Goal: Task Accomplishment & Management: Use online tool/utility

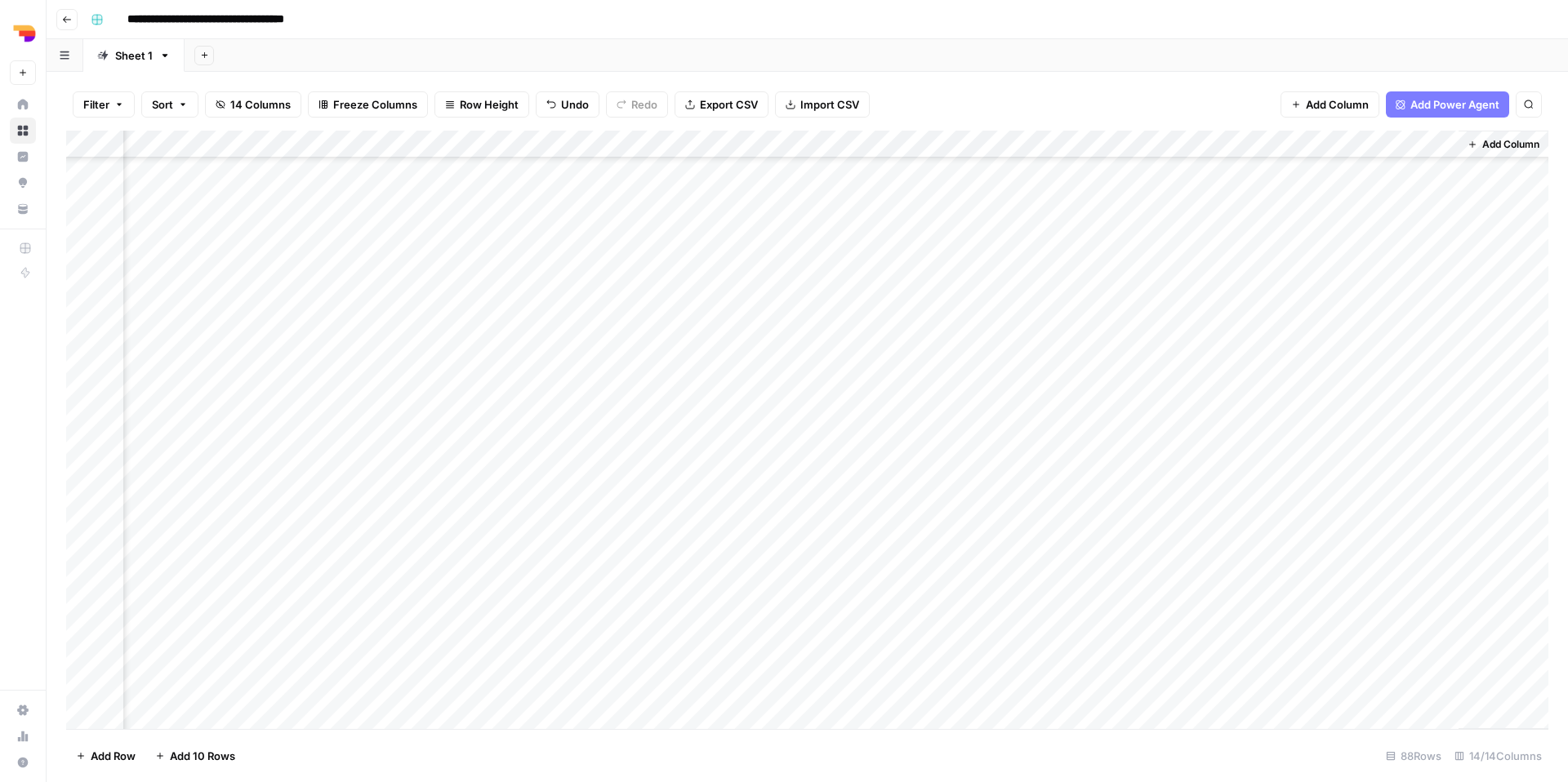
scroll to position [1898, 907]
click at [1053, 242] on div "Add Column" at bounding box center [808, 429] width 1482 height 598
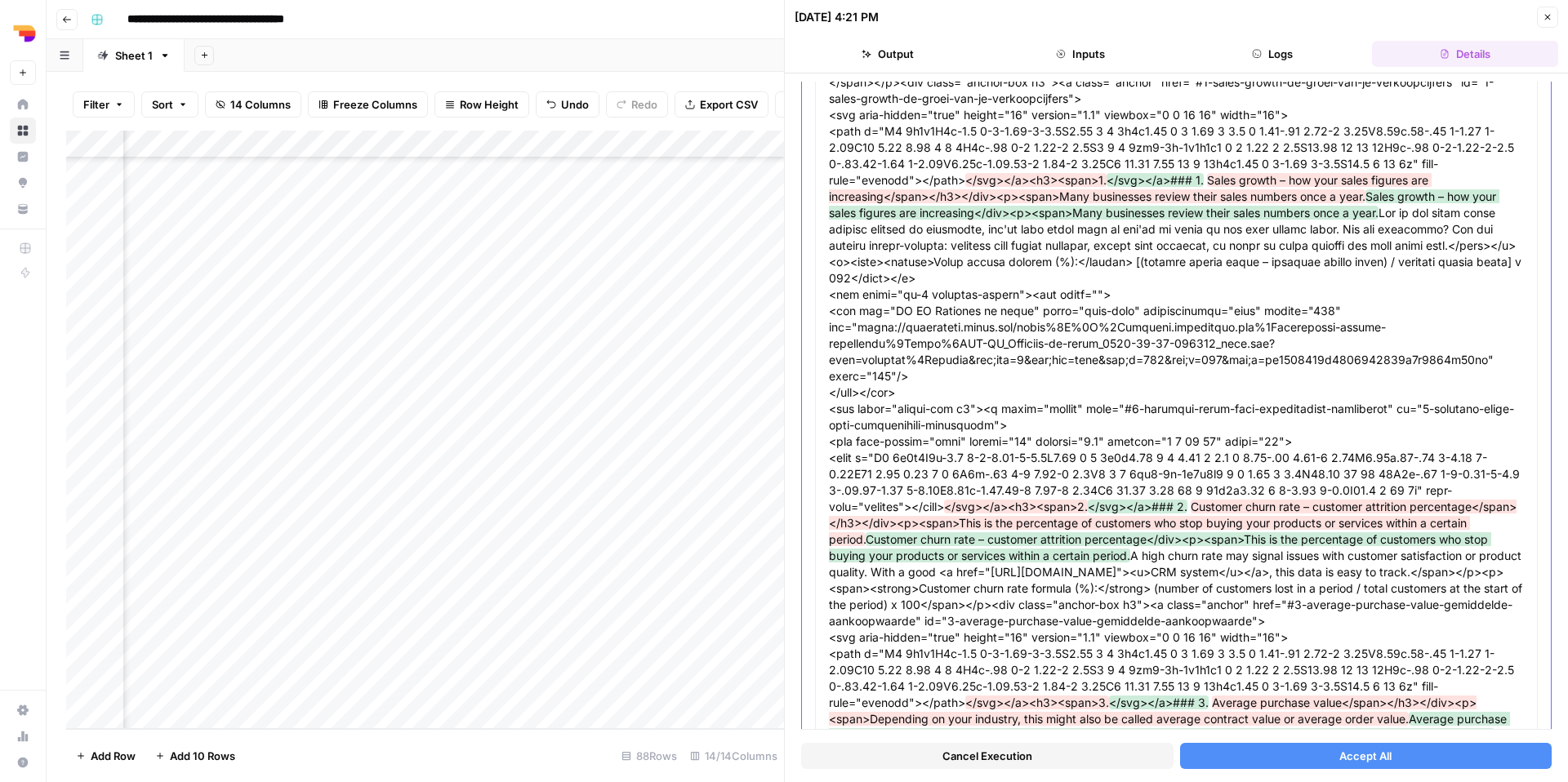
scroll to position [1099, 0]
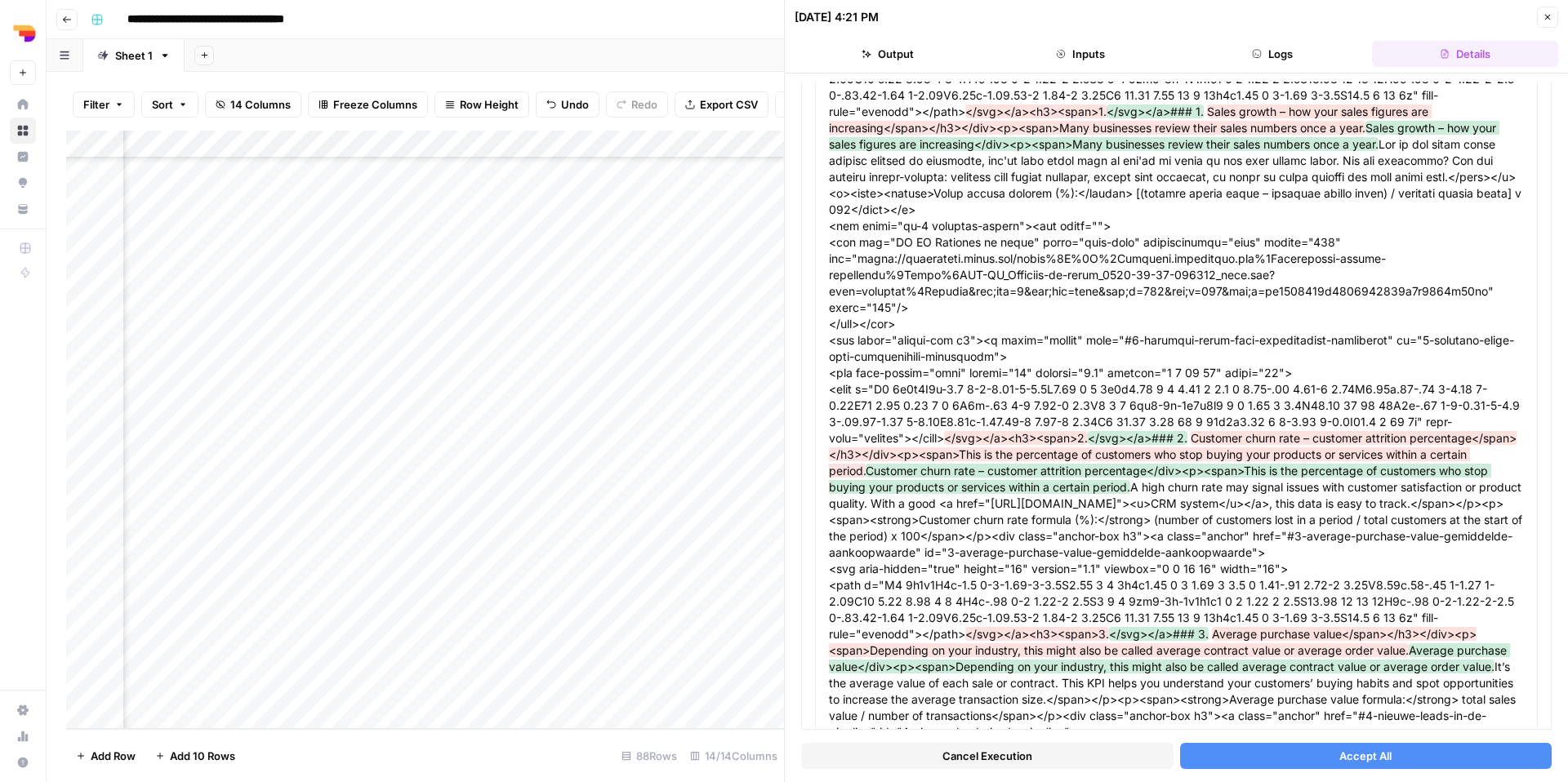
click at [1388, 741] on div "Cancel Execution Accept All" at bounding box center [1176, 752] width 750 height 44
click at [1382, 758] on span "Accept All" at bounding box center [1365, 755] width 52 height 16
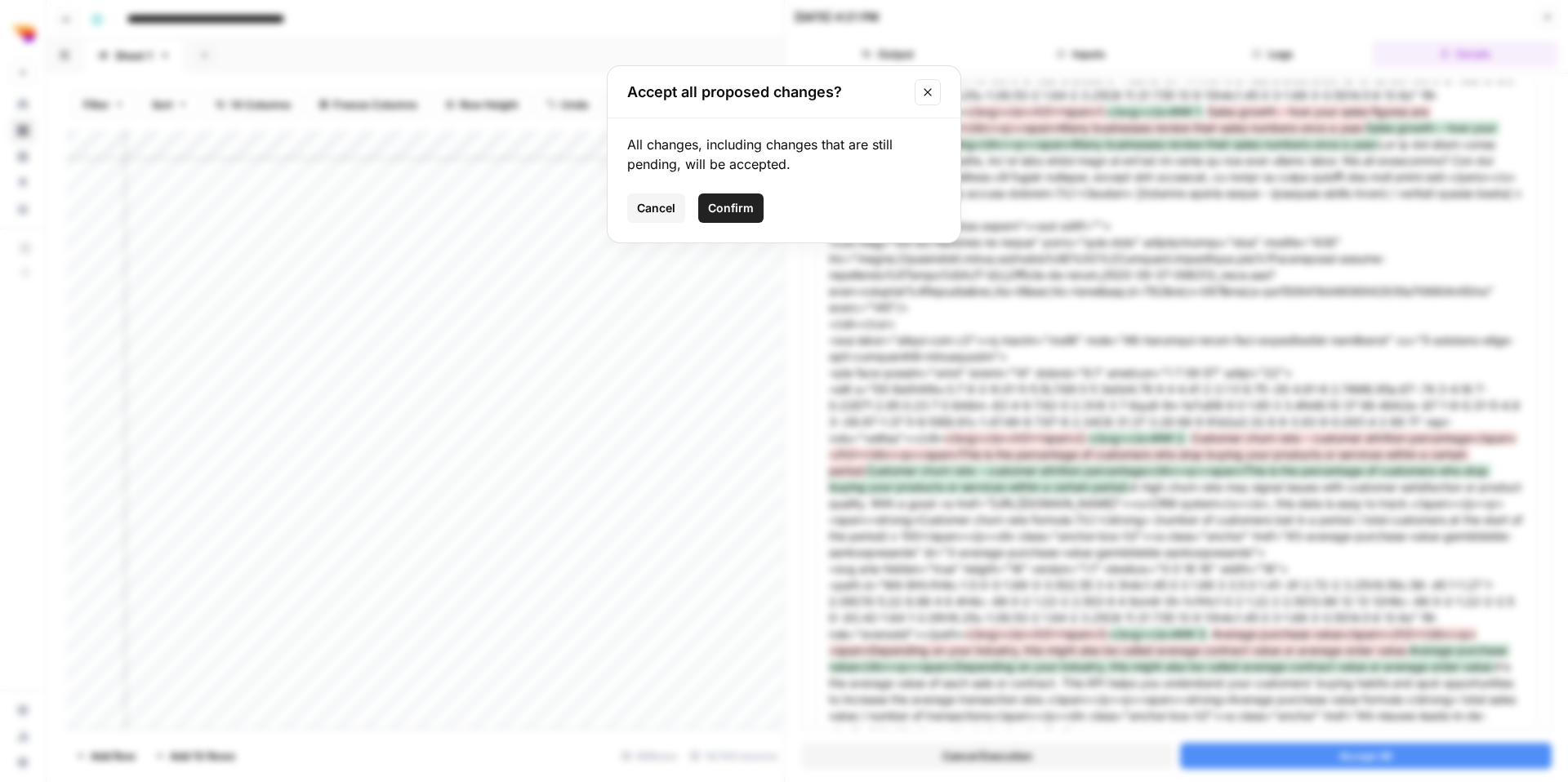
click at [715, 201] on span "Confirm" at bounding box center [731, 208] width 45 height 16
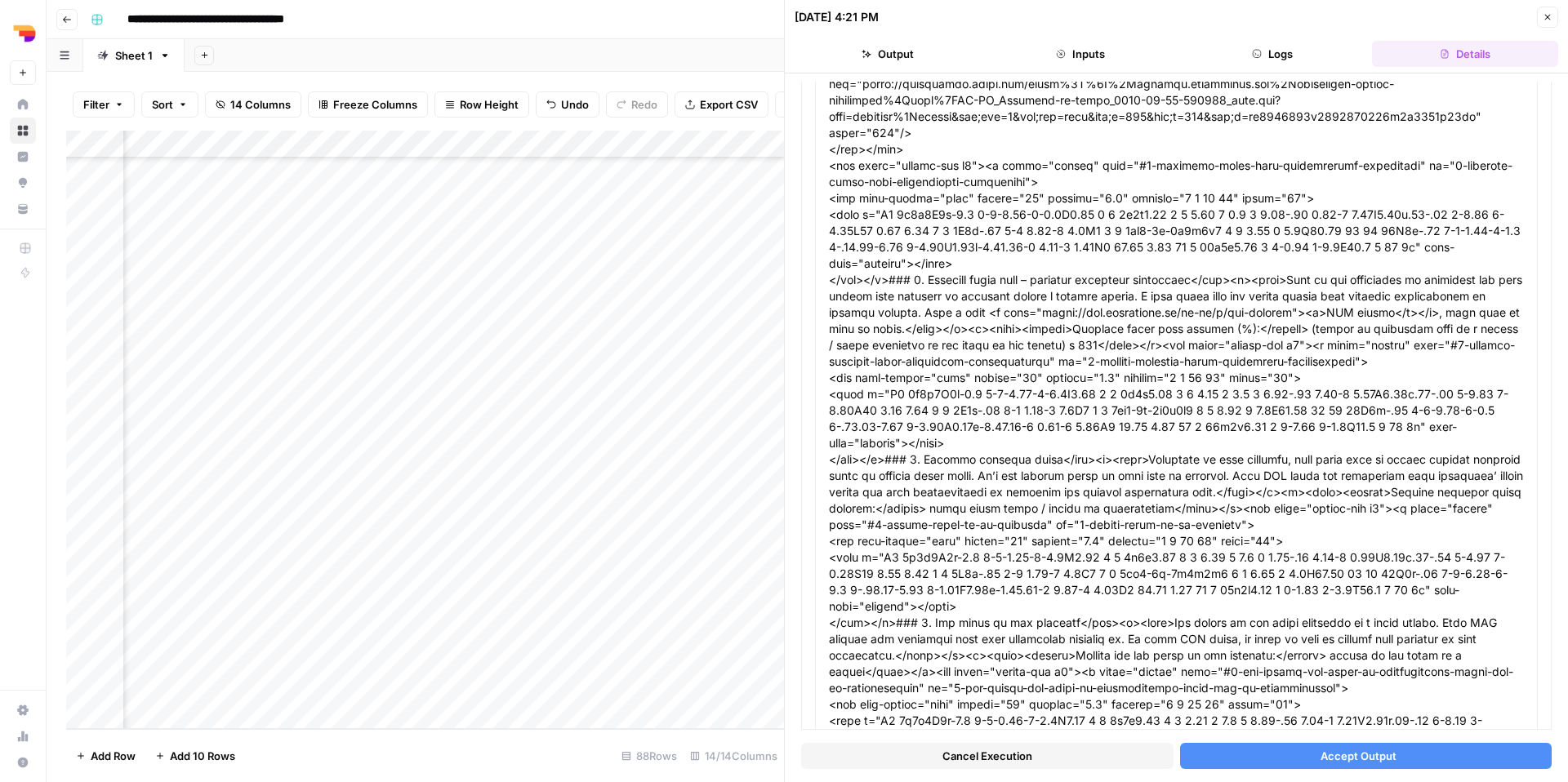
scroll to position [1071, 0]
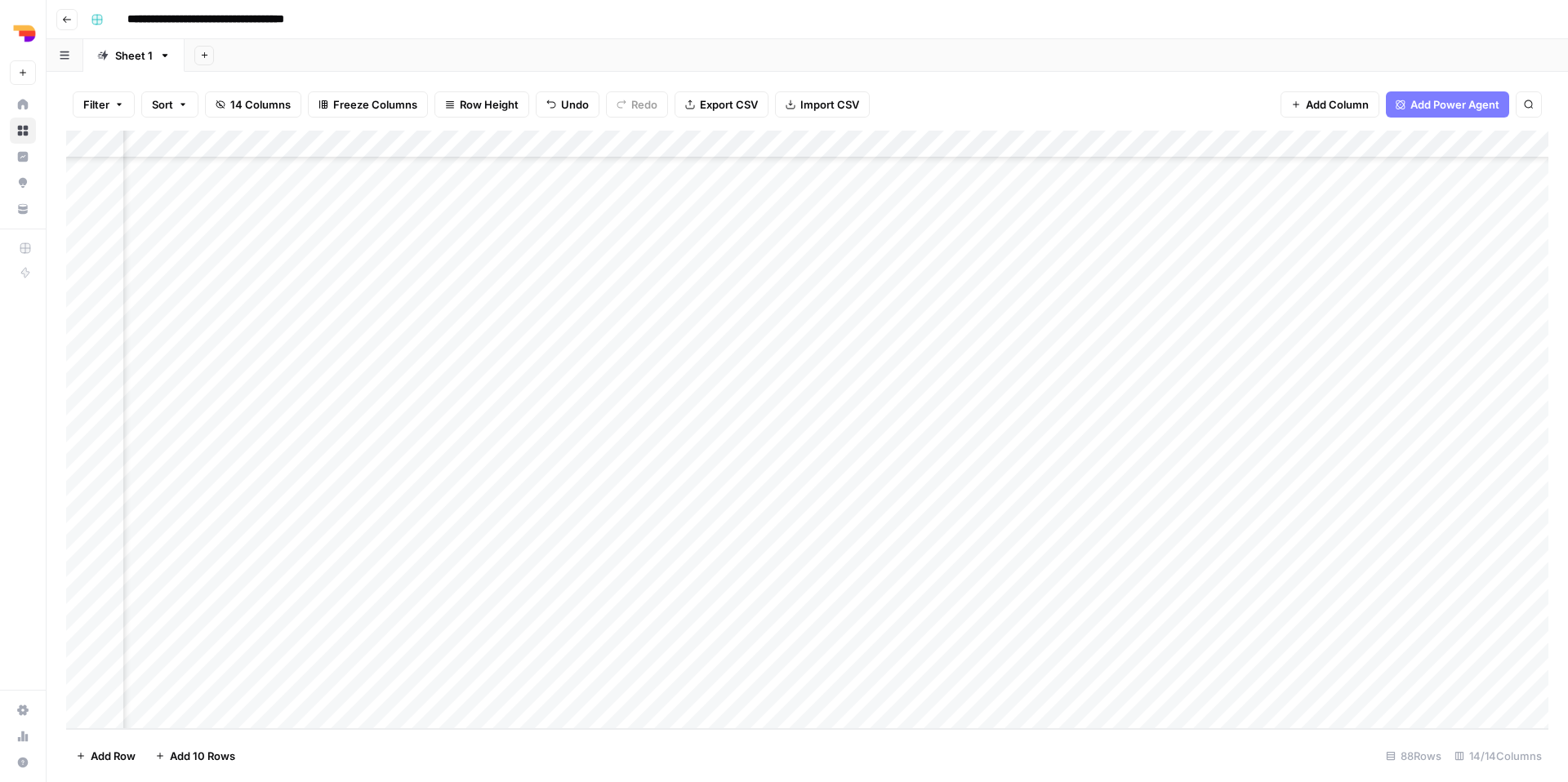
scroll to position [1898, 907]
click at [1152, 334] on div "Add Column" at bounding box center [808, 429] width 1482 height 598
click at [996, 332] on div "Add Column" at bounding box center [808, 429] width 1482 height 598
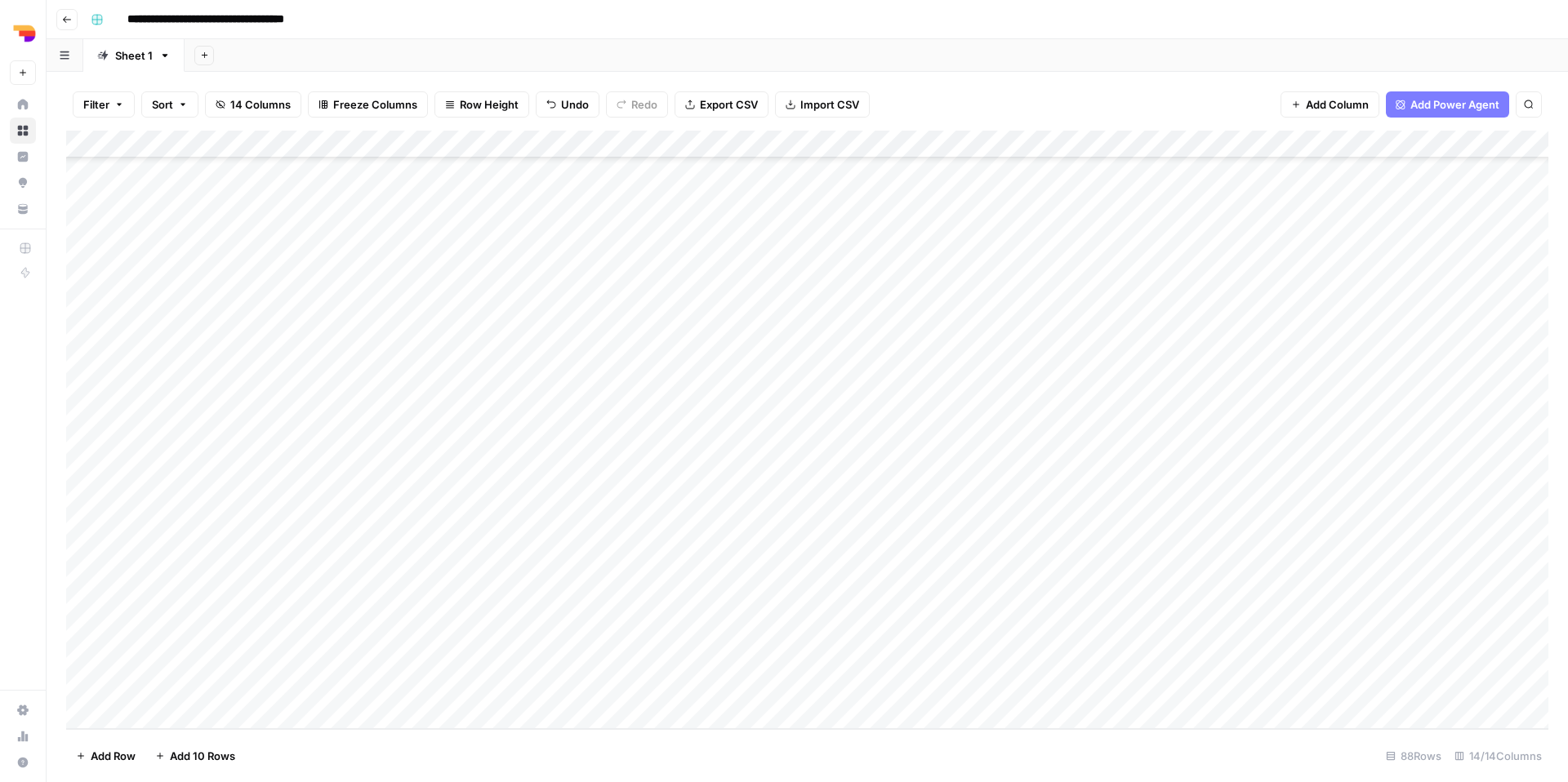
click at [770, 330] on div "Add Column" at bounding box center [808, 429] width 1482 height 598
click at [543, 337] on div "Add Column" at bounding box center [808, 429] width 1482 height 598
click at [1335, 326] on div "Add Column" at bounding box center [808, 429] width 1482 height 598
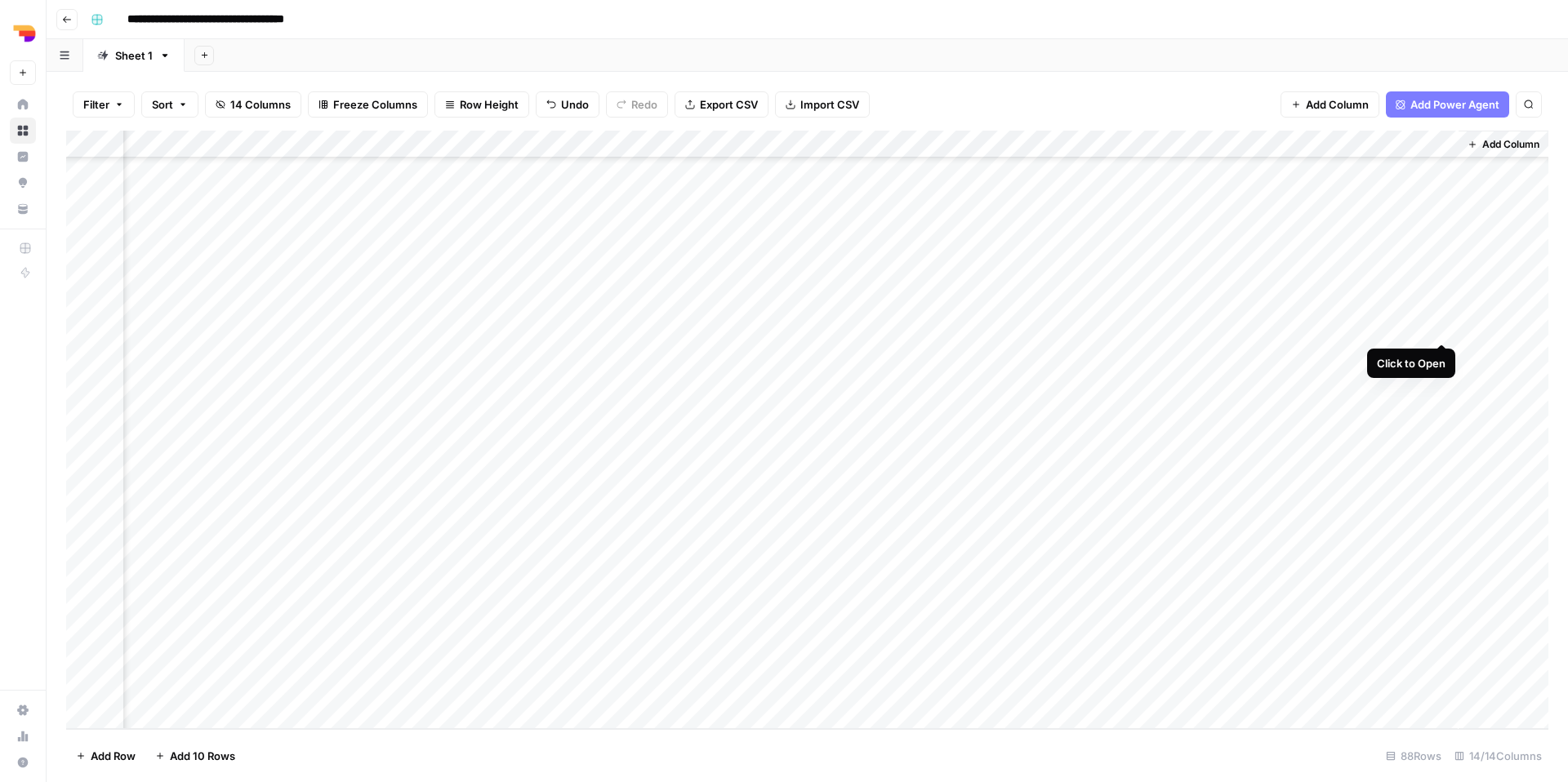
click at [1441, 326] on div "Add Column" at bounding box center [808, 429] width 1482 height 598
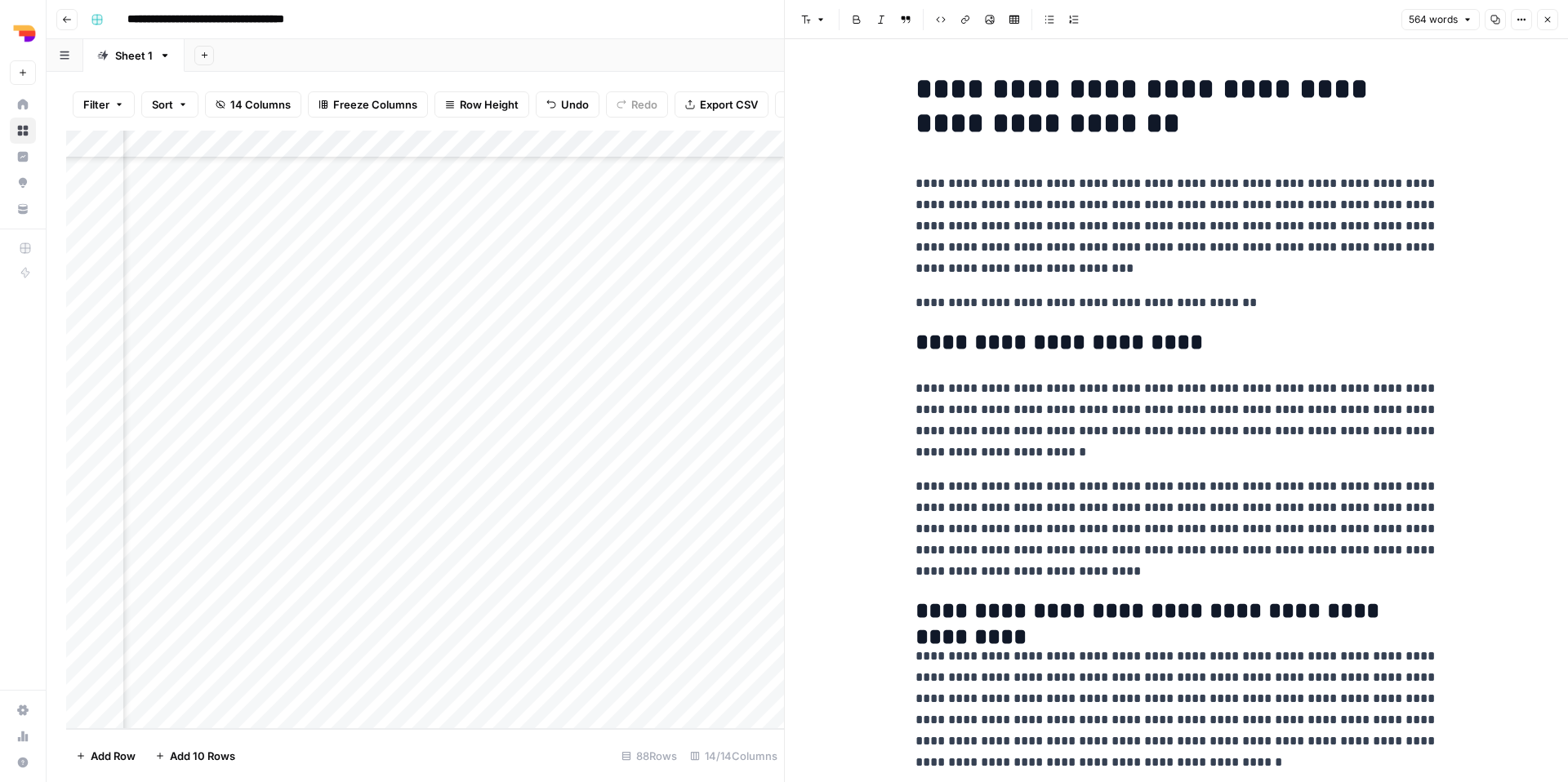
click at [1494, 24] on button "Copy" at bounding box center [1495, 19] width 21 height 21
click at [1549, 24] on icon "button" at bounding box center [1548, 19] width 10 height 10
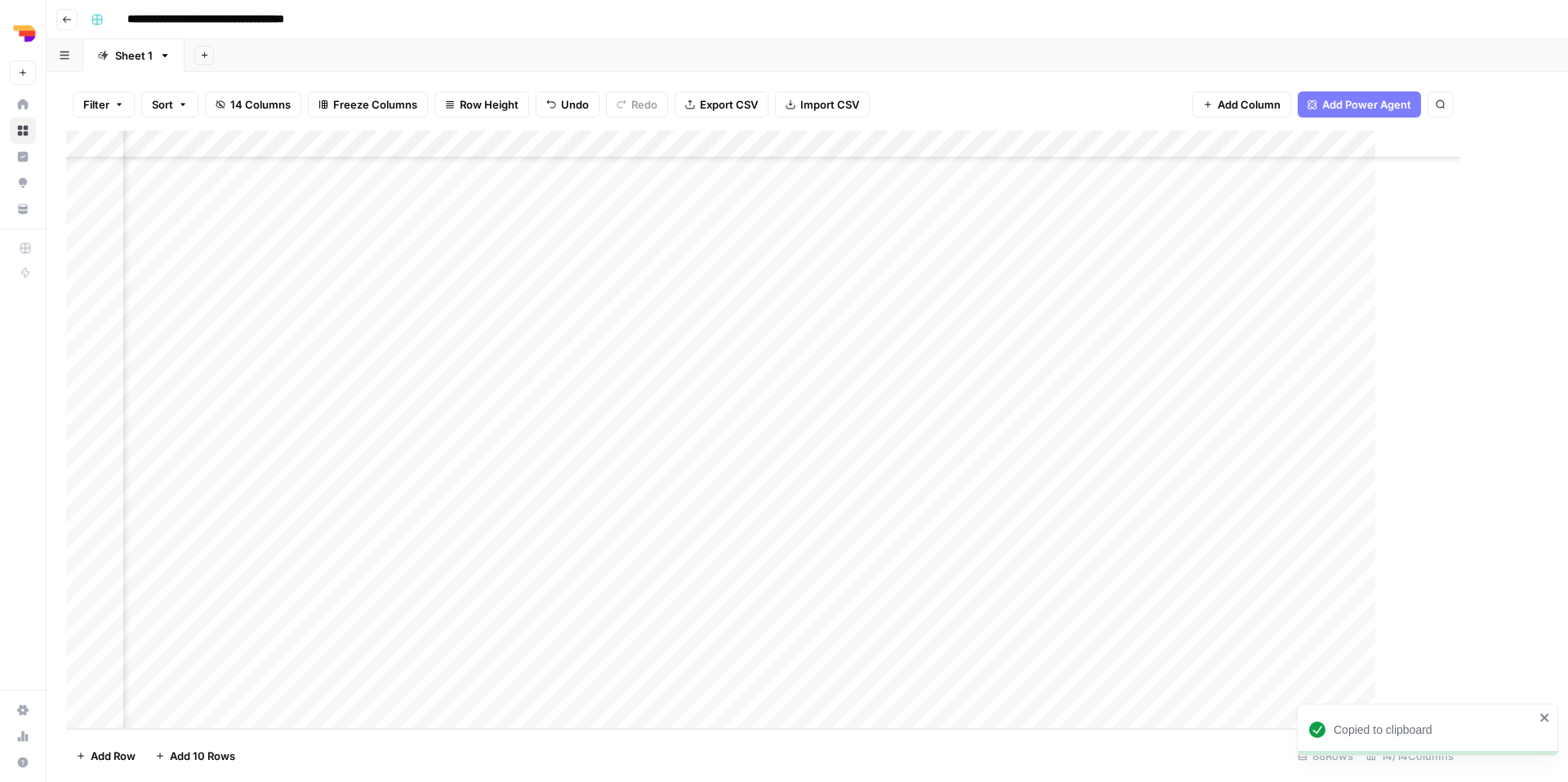
scroll to position [1898, 888]
click at [1143, 361] on div "Add Column" at bounding box center [808, 429] width 1482 height 598
click at [730, 355] on div "Add Column" at bounding box center [808, 429] width 1482 height 598
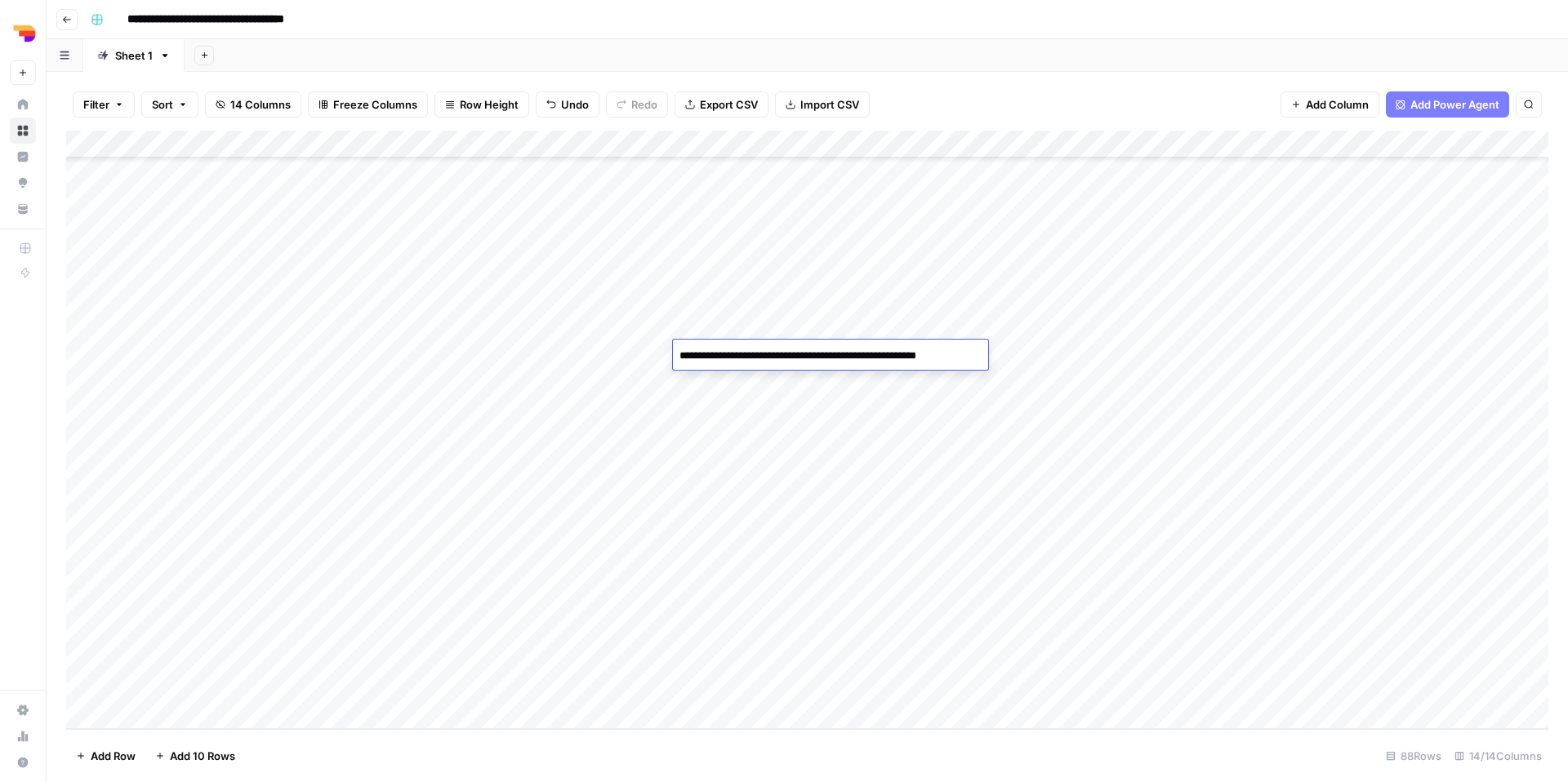
click at [730, 355] on textarea "**********" at bounding box center [827, 364] width 308 height 40
click at [584, 365] on div "Add Column" at bounding box center [808, 429] width 1482 height 598
click at [584, 364] on textarea "**********" at bounding box center [497, 355] width 357 height 23
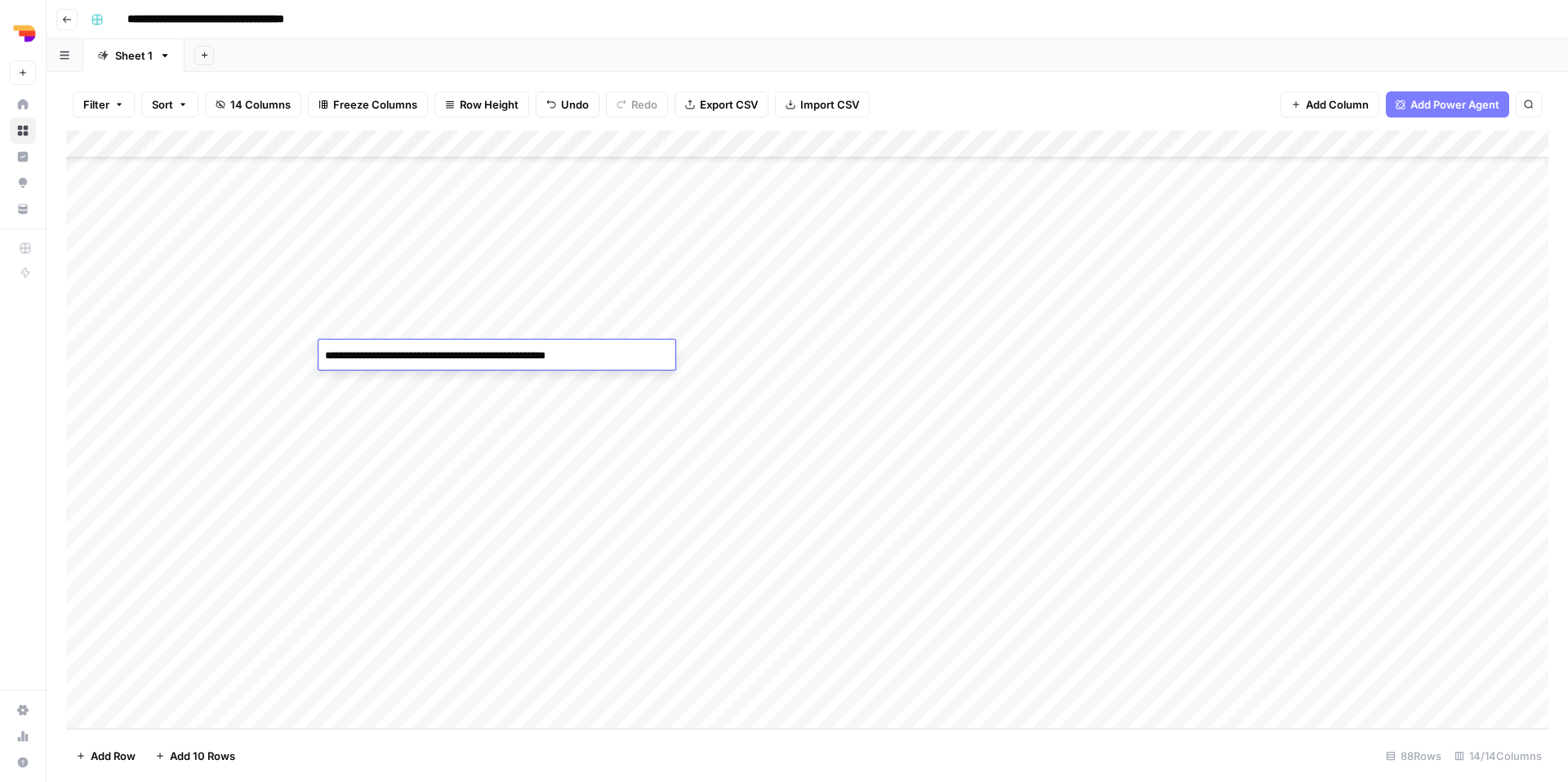
click at [584, 364] on textarea "**********" at bounding box center [497, 355] width 357 height 23
click at [1357, 347] on div "Add Column" at bounding box center [808, 429] width 1482 height 598
click at [1443, 350] on div "Add Column" at bounding box center [808, 429] width 1482 height 598
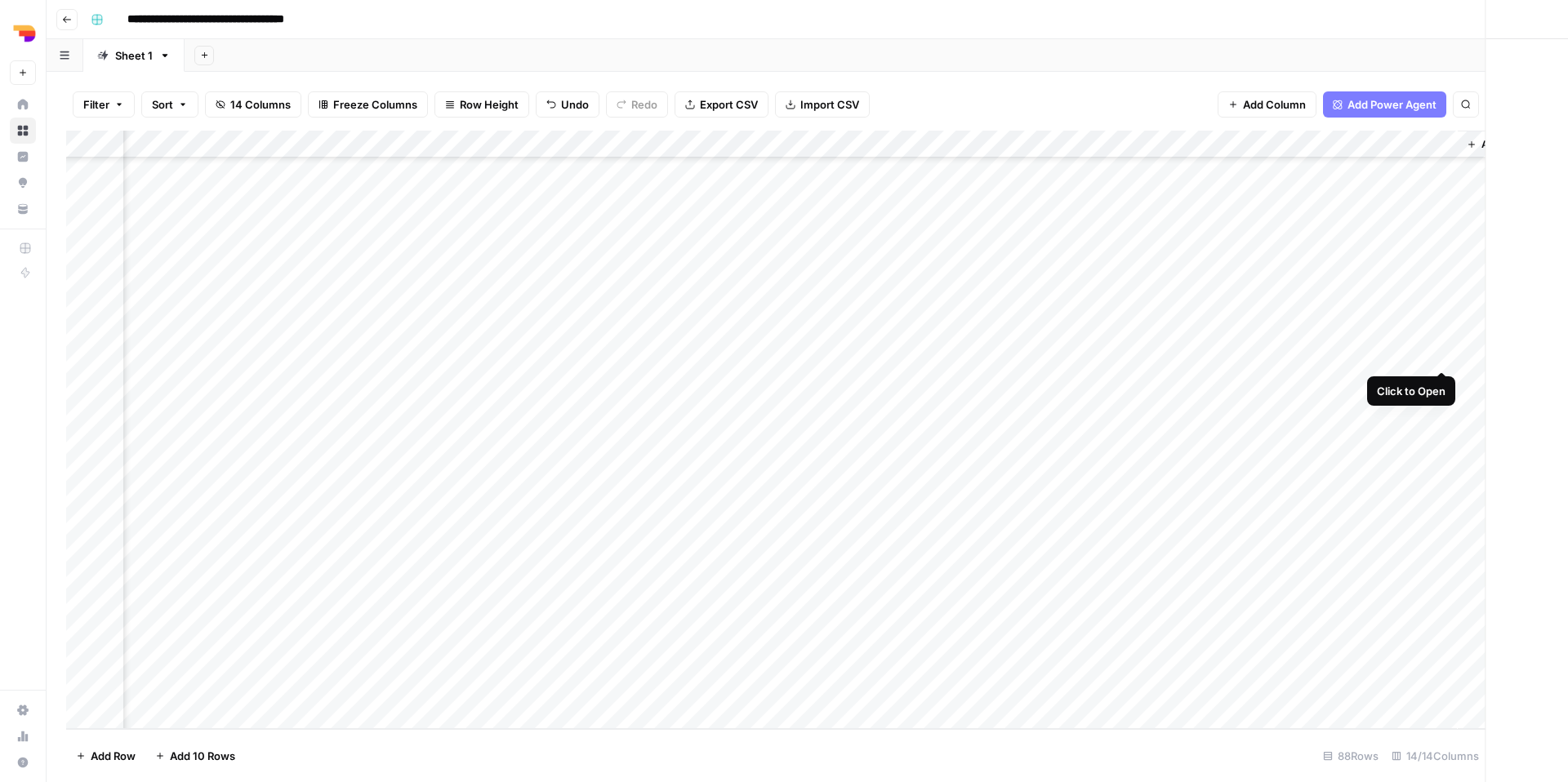
scroll to position [1898, 895]
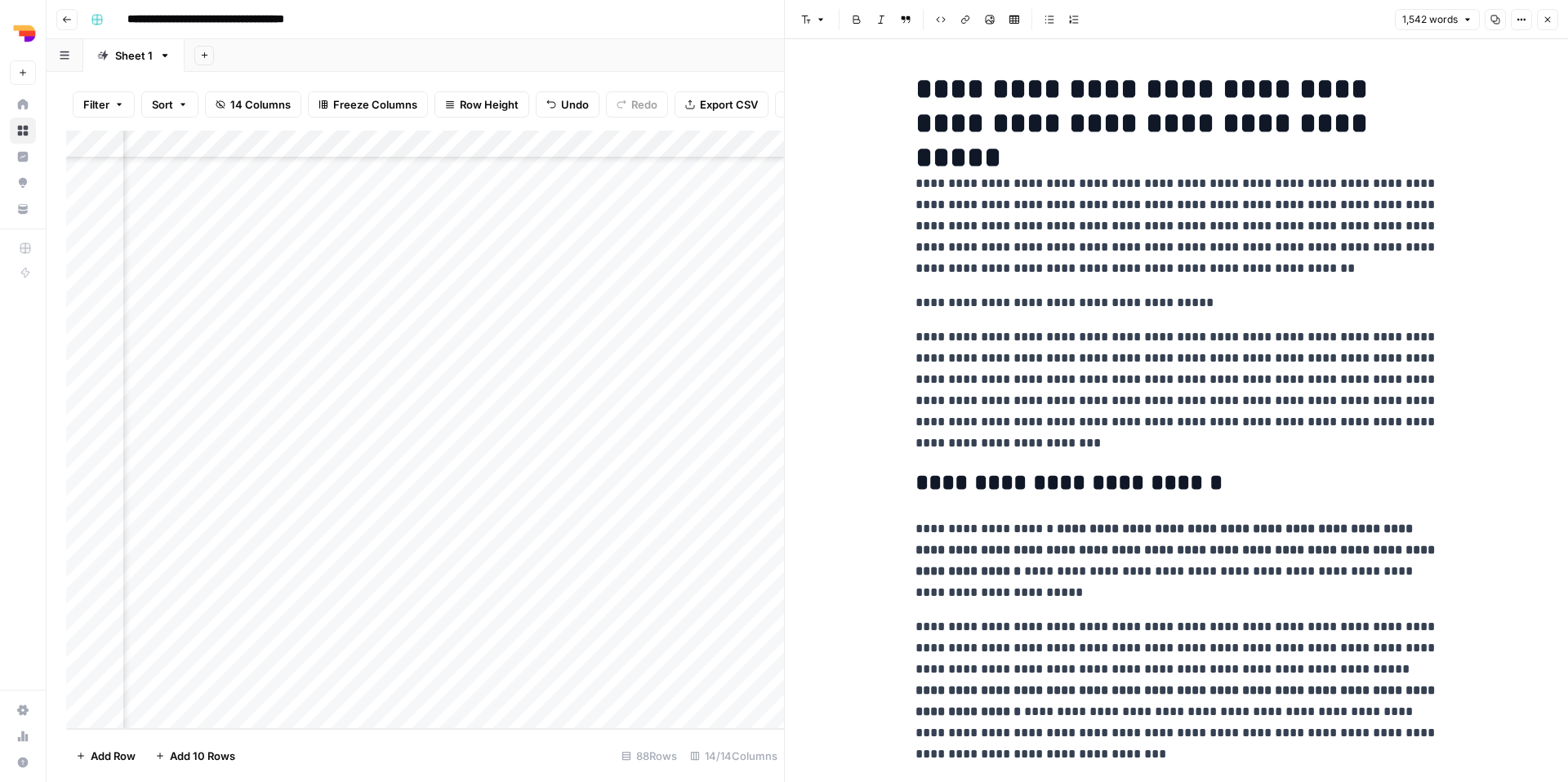
click at [1498, 20] on icon "button" at bounding box center [1496, 19] width 10 height 10
click at [1550, 22] on icon "button" at bounding box center [1548, 19] width 10 height 10
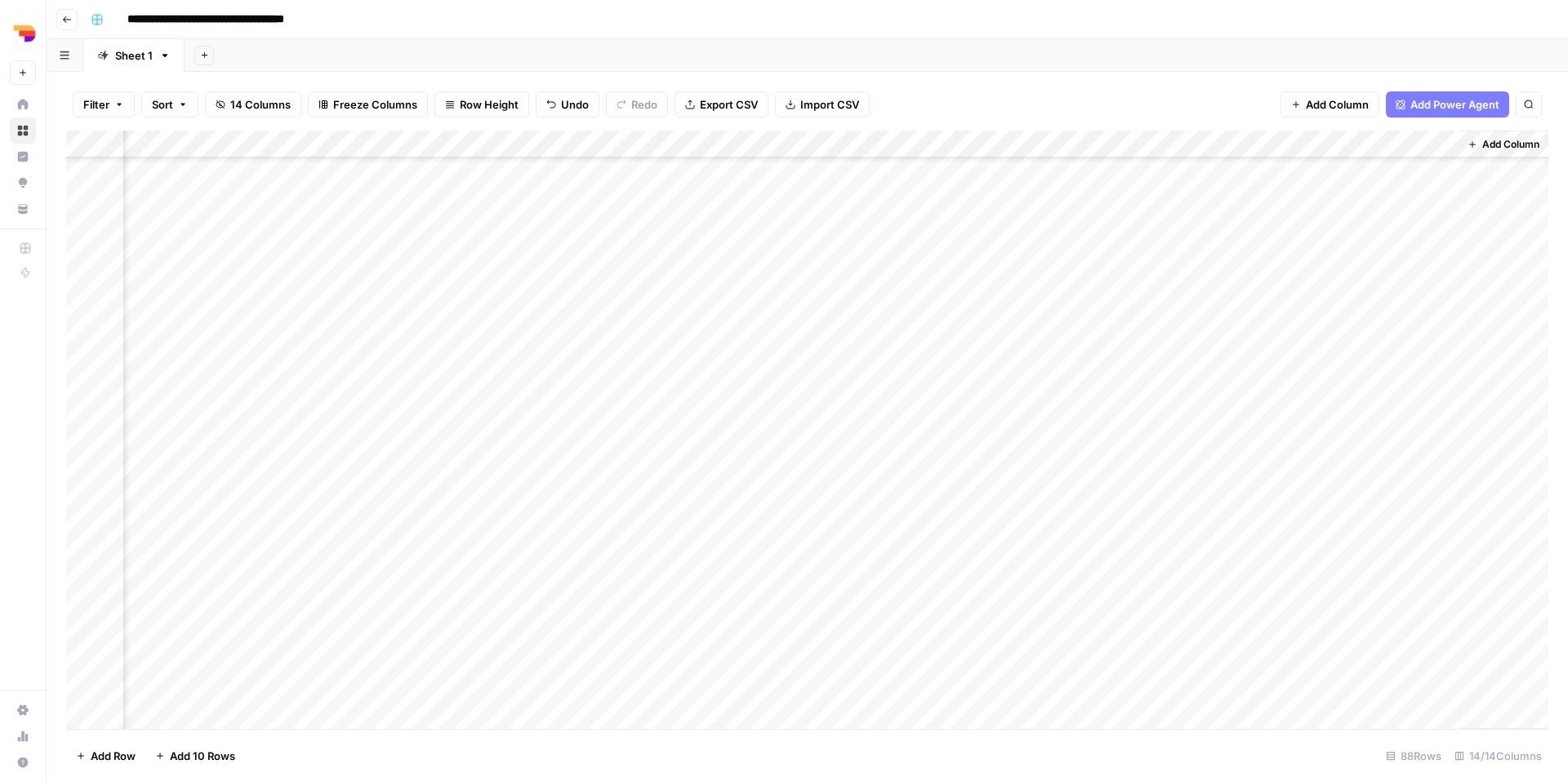
scroll to position [1734, 907]
click at [1283, 406] on div "Add Column" at bounding box center [808, 429] width 1482 height 598
click at [781, 412] on div "Add Column" at bounding box center [808, 429] width 1482 height 598
click at [722, 407] on div "Add Column" at bounding box center [808, 429] width 1482 height 598
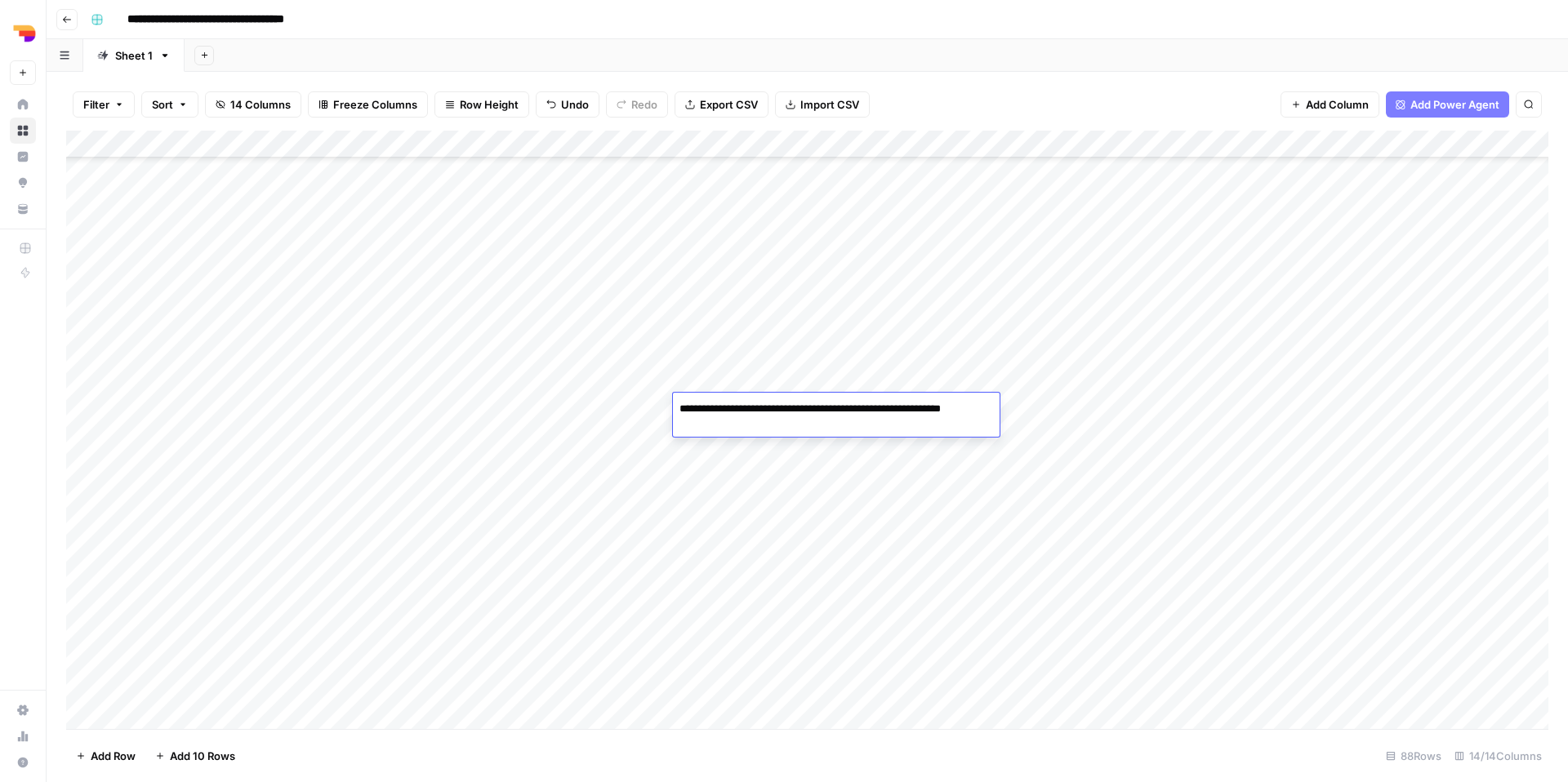
click at [722, 407] on textarea "**********" at bounding box center [833, 417] width 321 height 40
click at [548, 414] on div "Add Column" at bounding box center [808, 429] width 1482 height 598
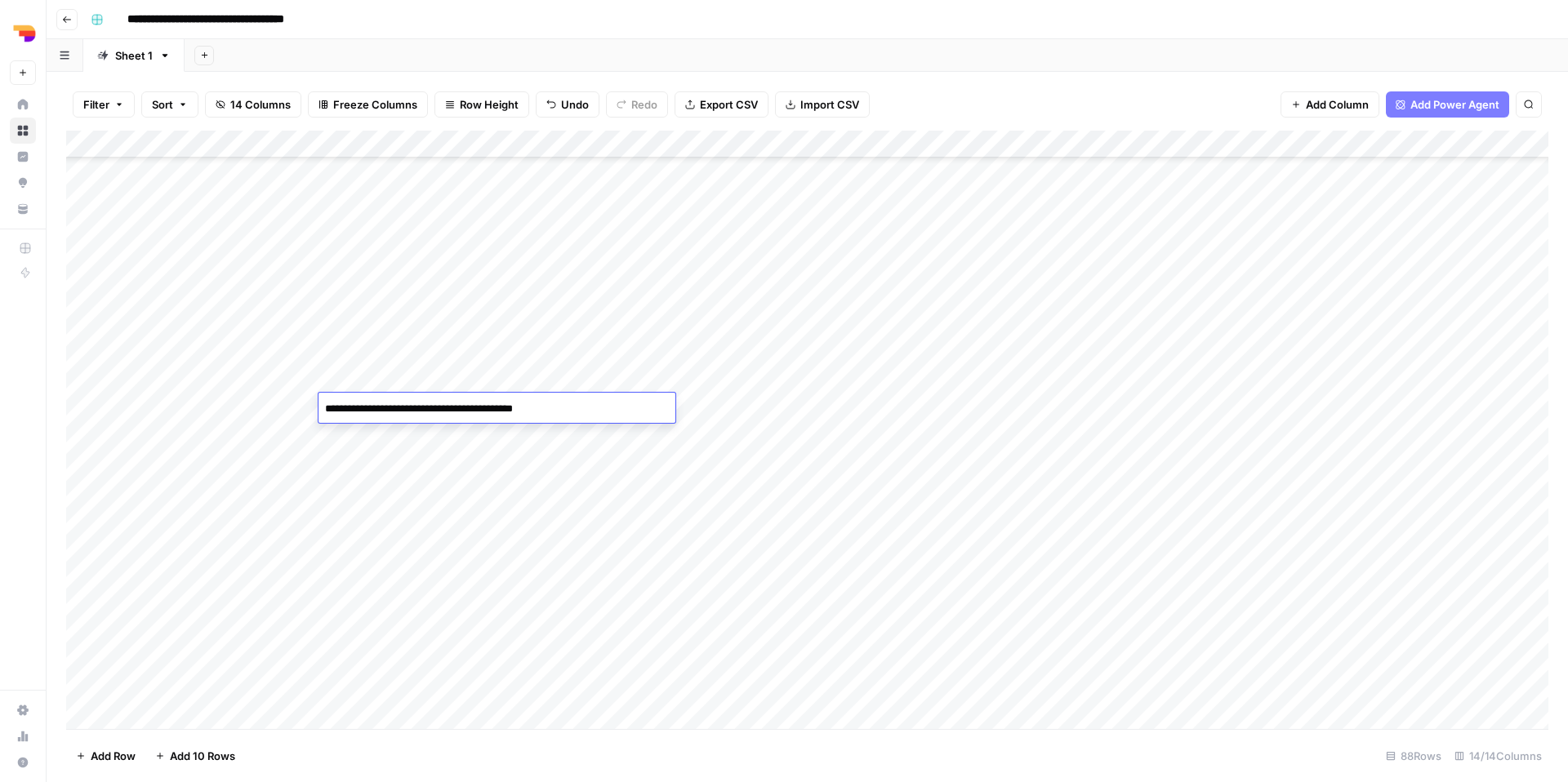
click at [548, 414] on textarea "**********" at bounding box center [497, 408] width 357 height 23
click at [1363, 411] on div "Add Column" at bounding box center [808, 429] width 1482 height 598
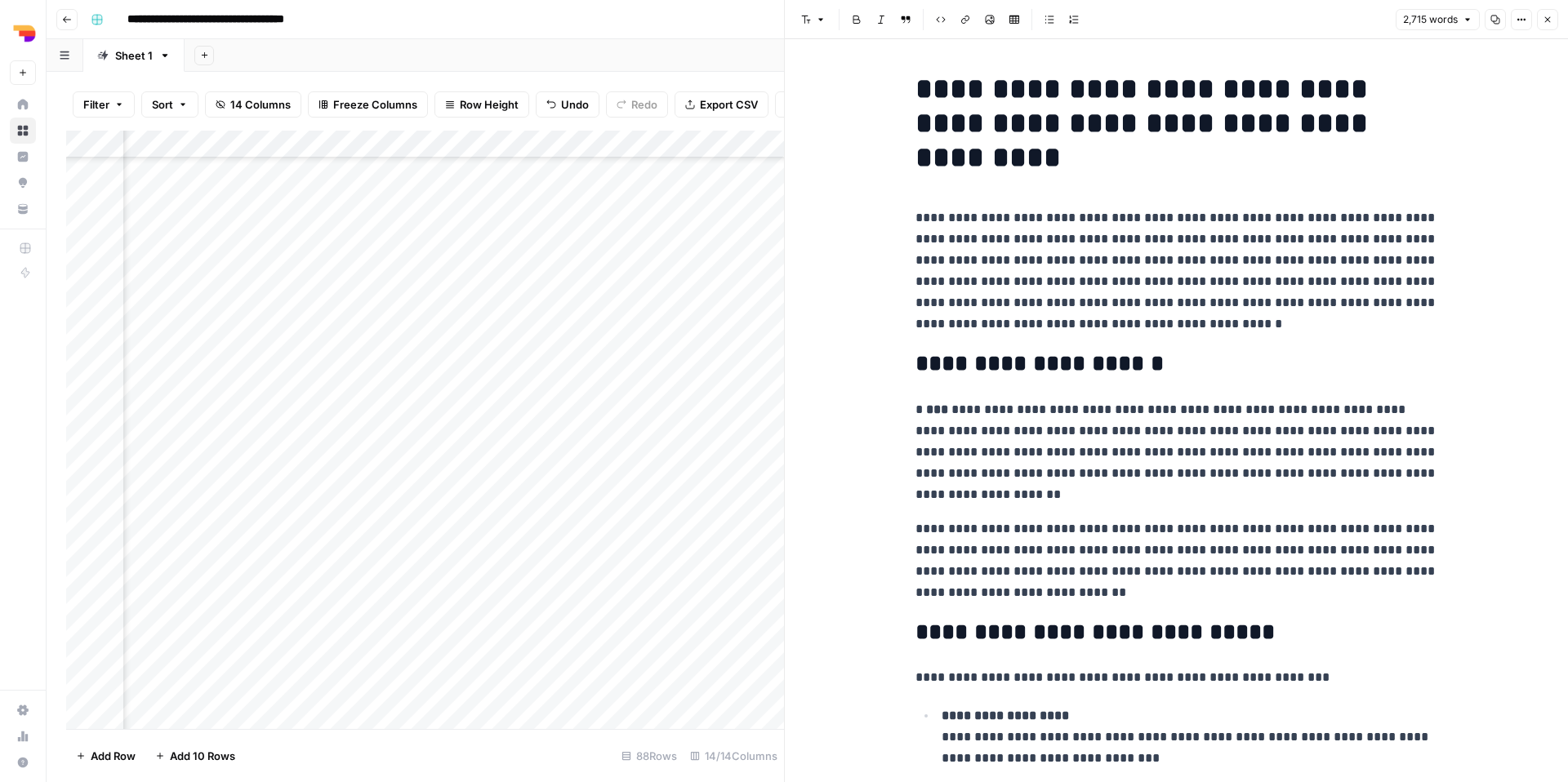
click at [1493, 20] on icon "button" at bounding box center [1496, 19] width 10 height 10
click at [1548, 22] on icon "button" at bounding box center [1548, 19] width 10 height 10
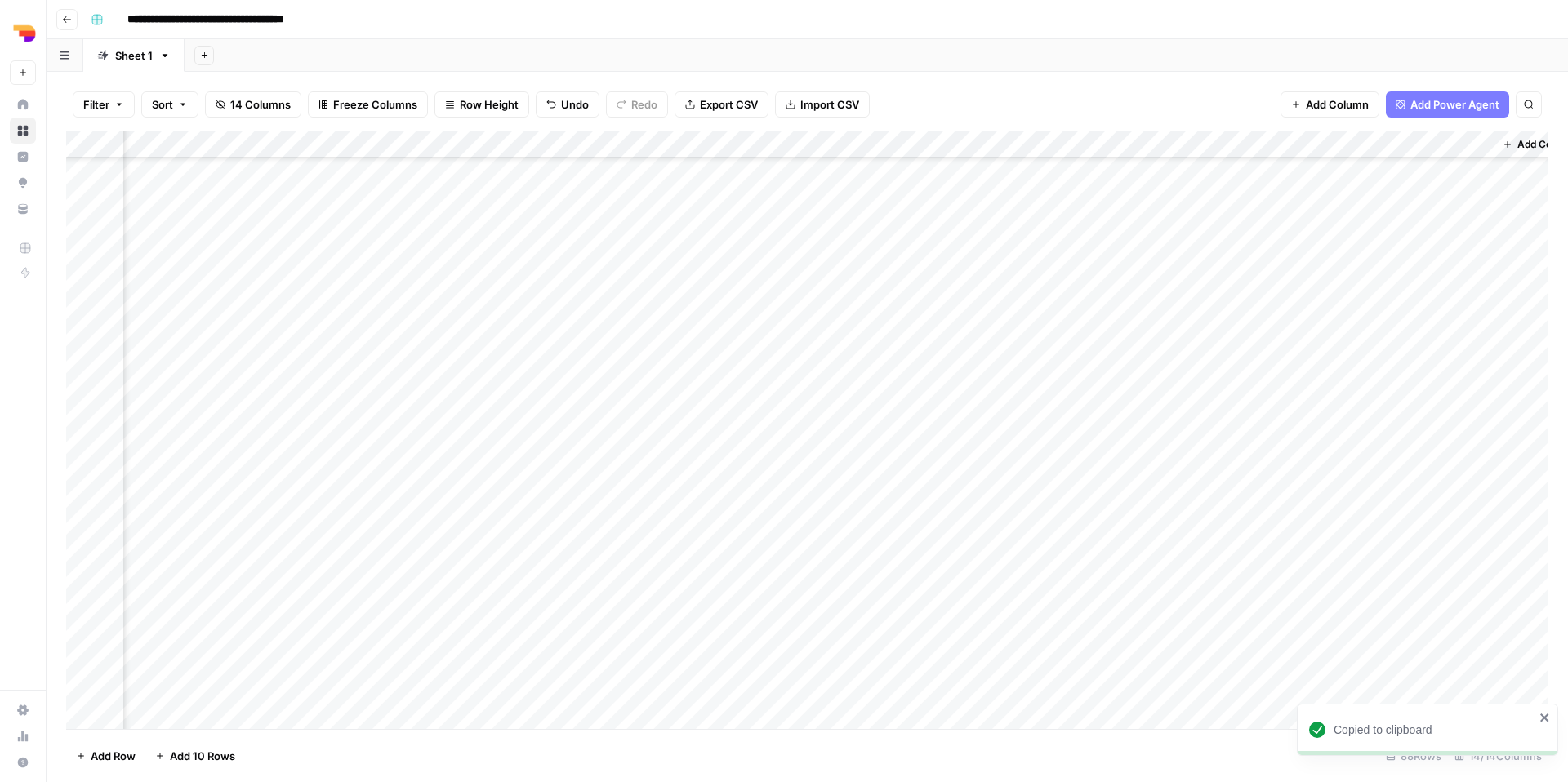
scroll to position [1833, 872]
click at [1243, 451] on div "Add Column" at bounding box center [808, 429] width 1482 height 598
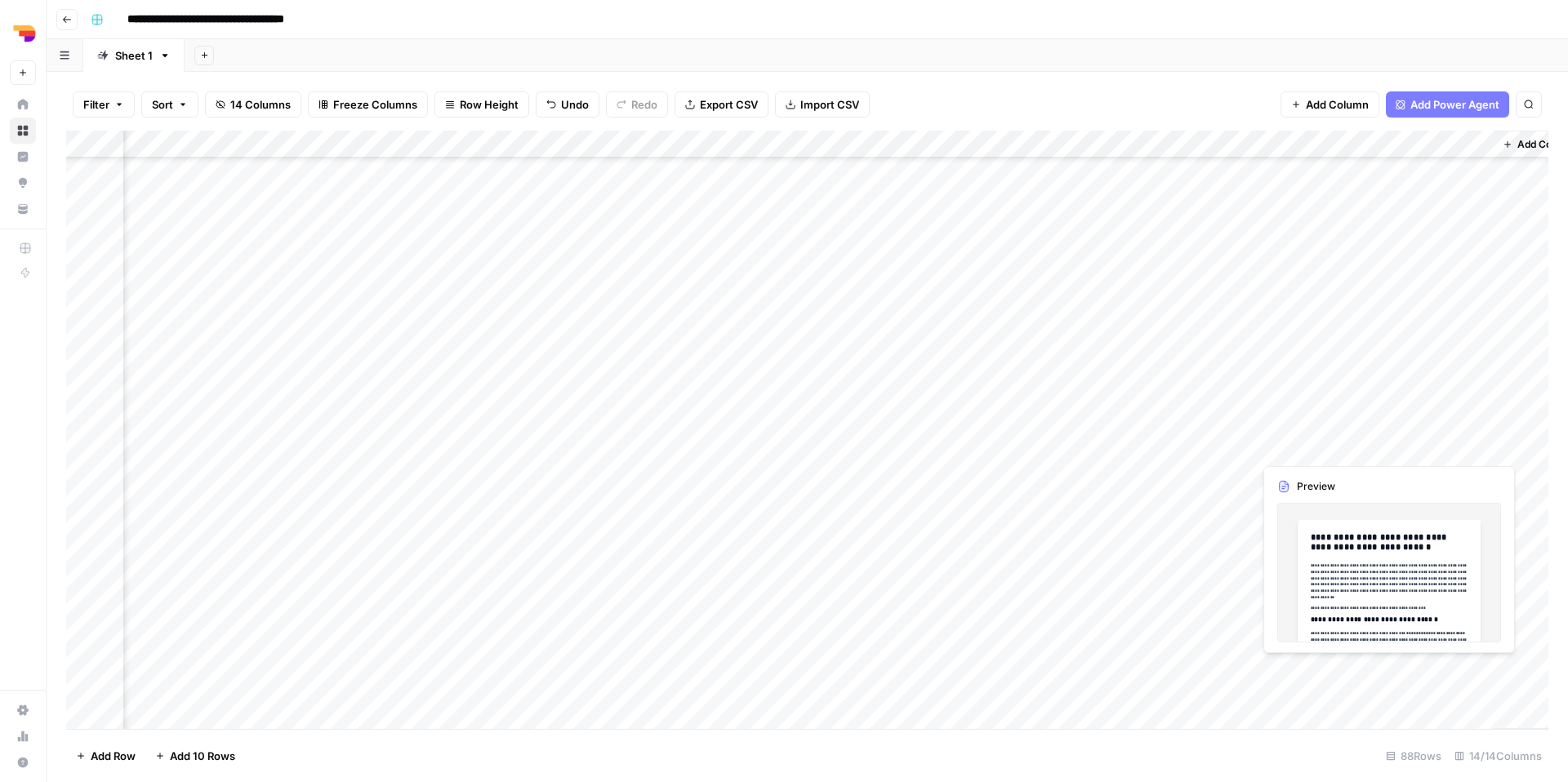
click at [1281, 449] on div "Add Column" at bounding box center [808, 429] width 1482 height 598
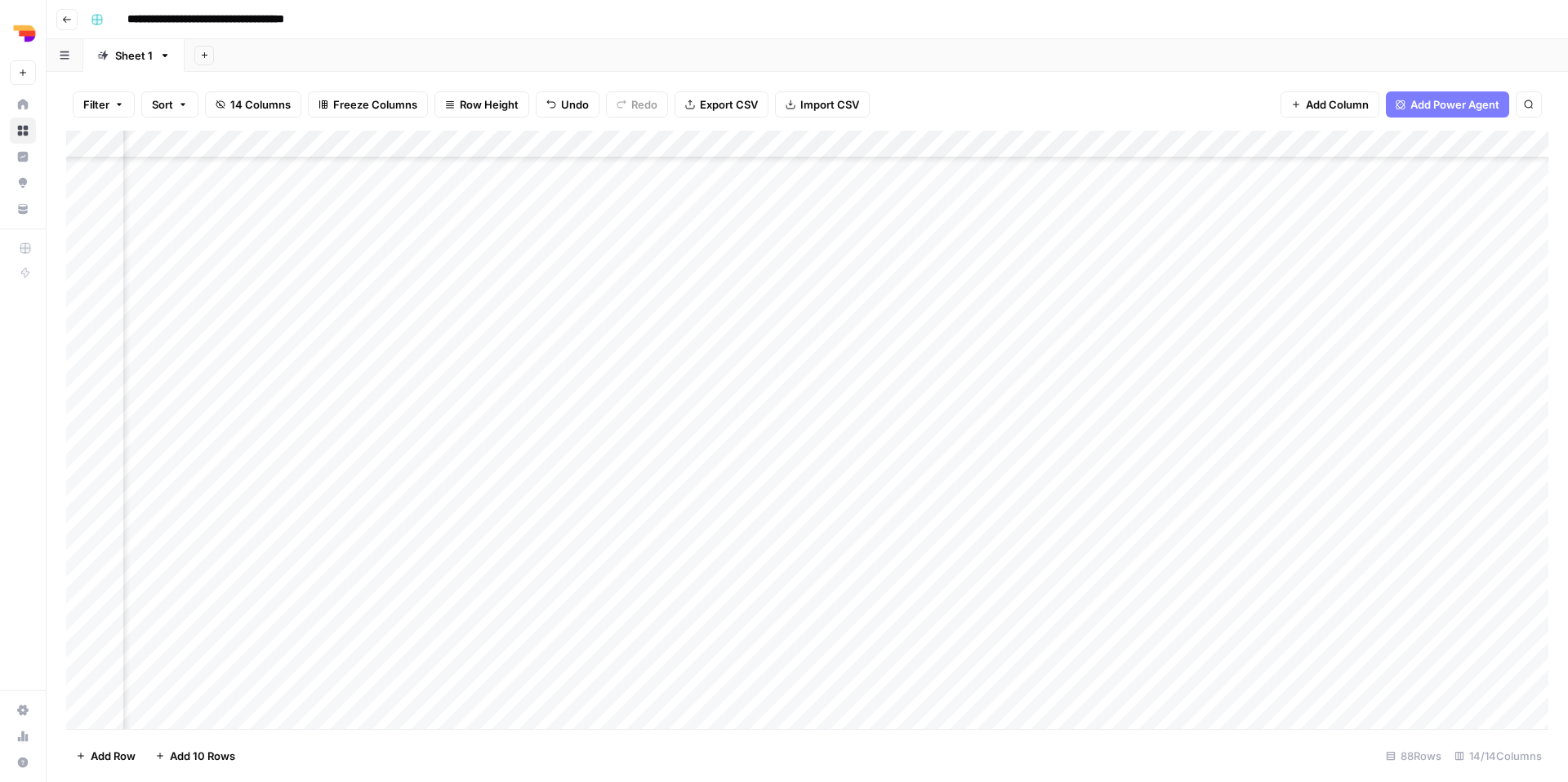
scroll to position [1833, 130]
click at [629, 442] on div "Add Column" at bounding box center [808, 429] width 1482 height 598
click at [629, 442] on textarea "**********" at bounding box center [695, 448] width 303 height 23
type textarea "**********"
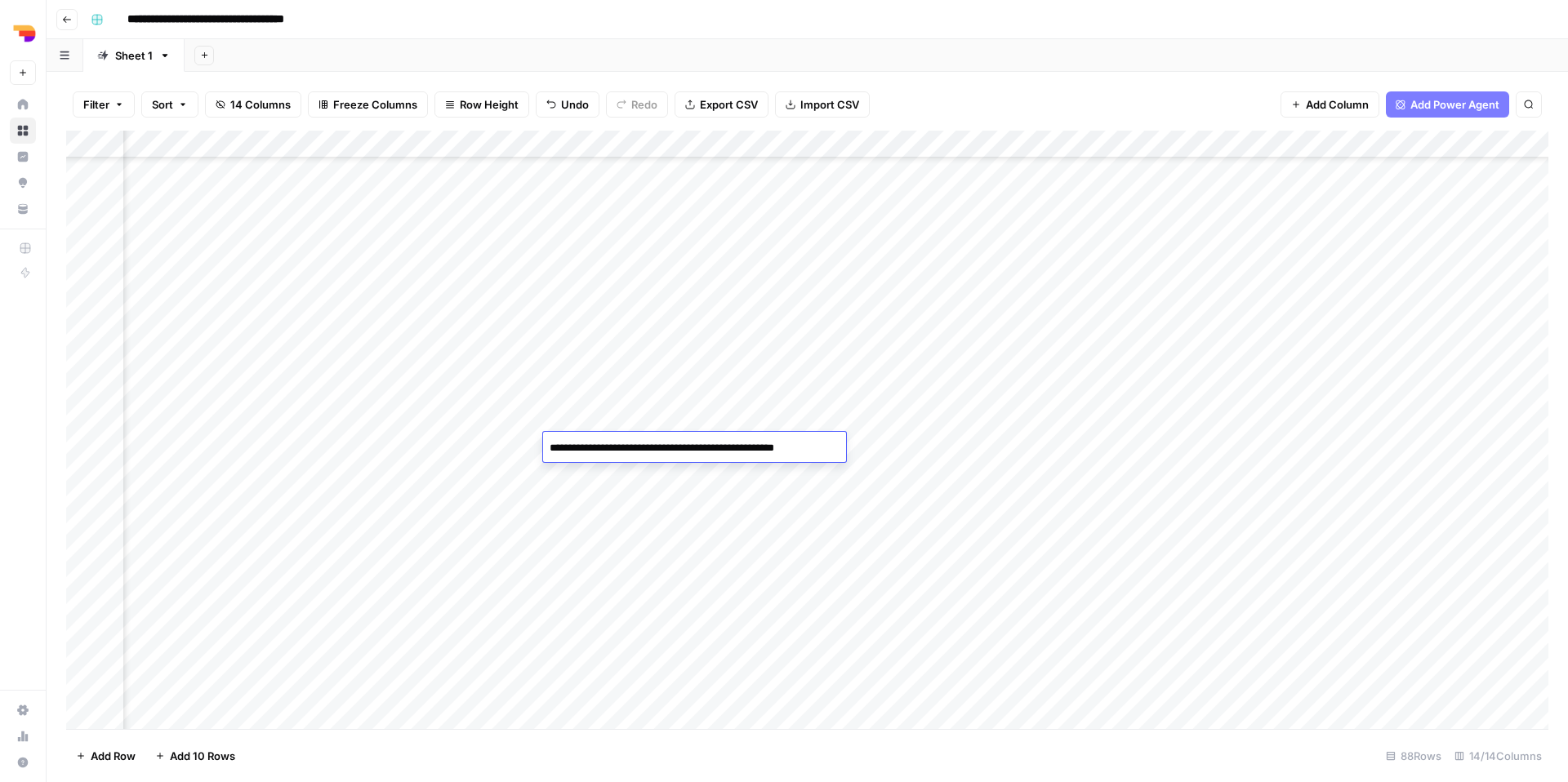
click at [472, 454] on div "Add Column" at bounding box center [808, 429] width 1482 height 598
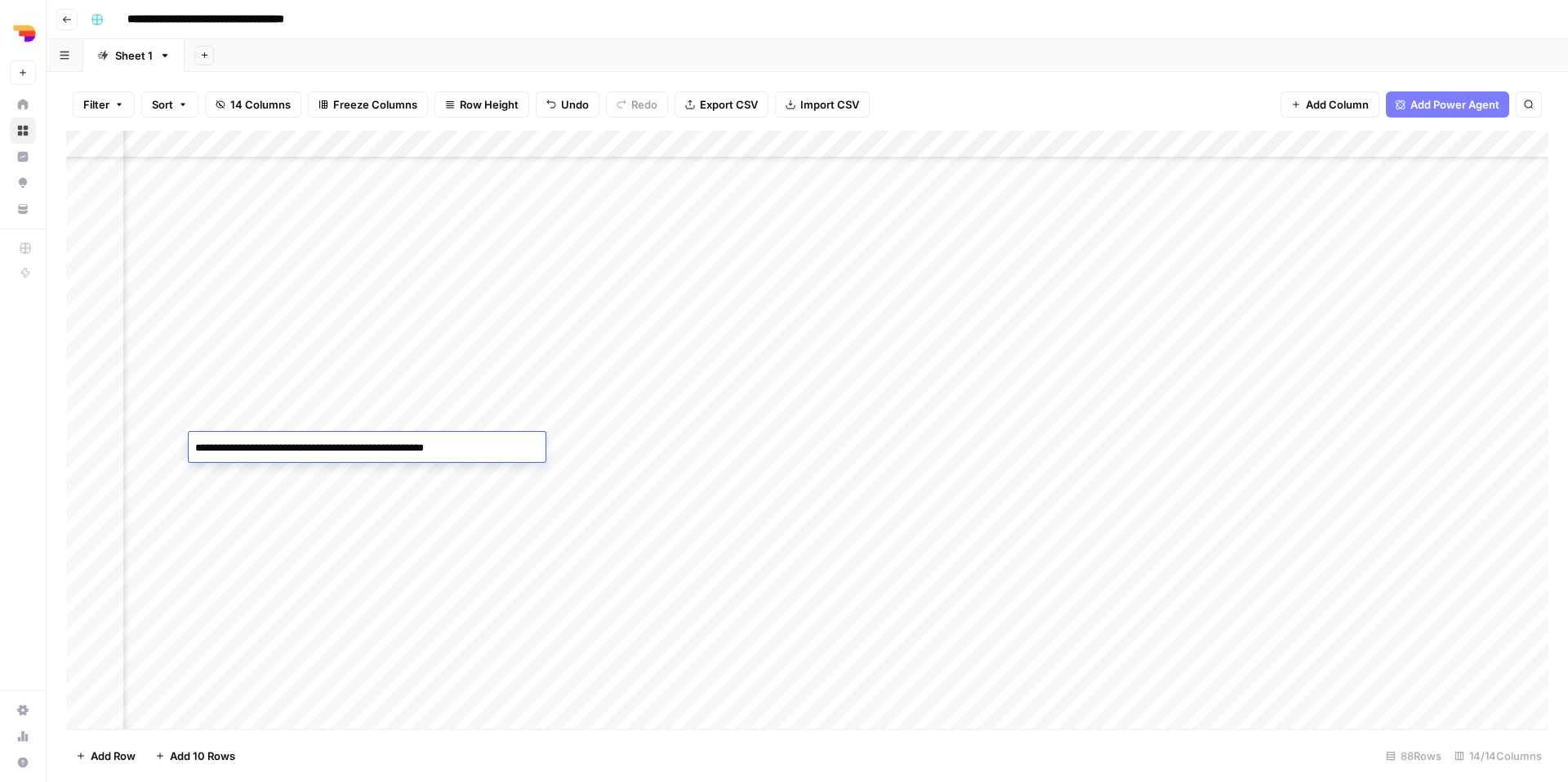
click at [472, 454] on textarea "**********" at bounding box center [367, 448] width 357 height 23
click at [1336, 450] on div "Add Column" at bounding box center [808, 429] width 1482 height 598
click at [1444, 445] on div "Add Column" at bounding box center [808, 429] width 1482 height 598
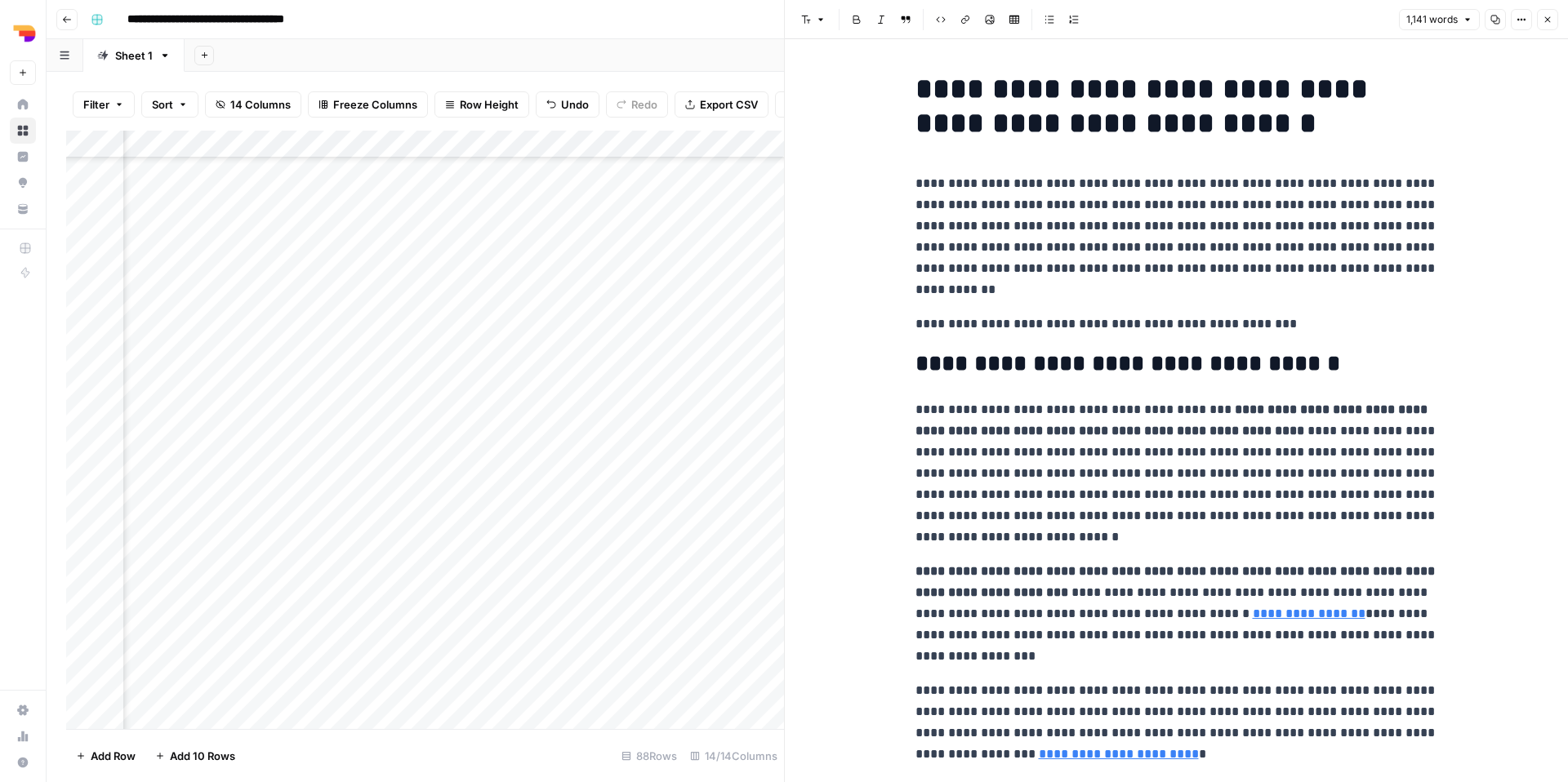
click at [1491, 23] on icon "button" at bounding box center [1496, 19] width 10 height 10
click at [1545, 22] on icon "button" at bounding box center [1548, 19] width 6 height 6
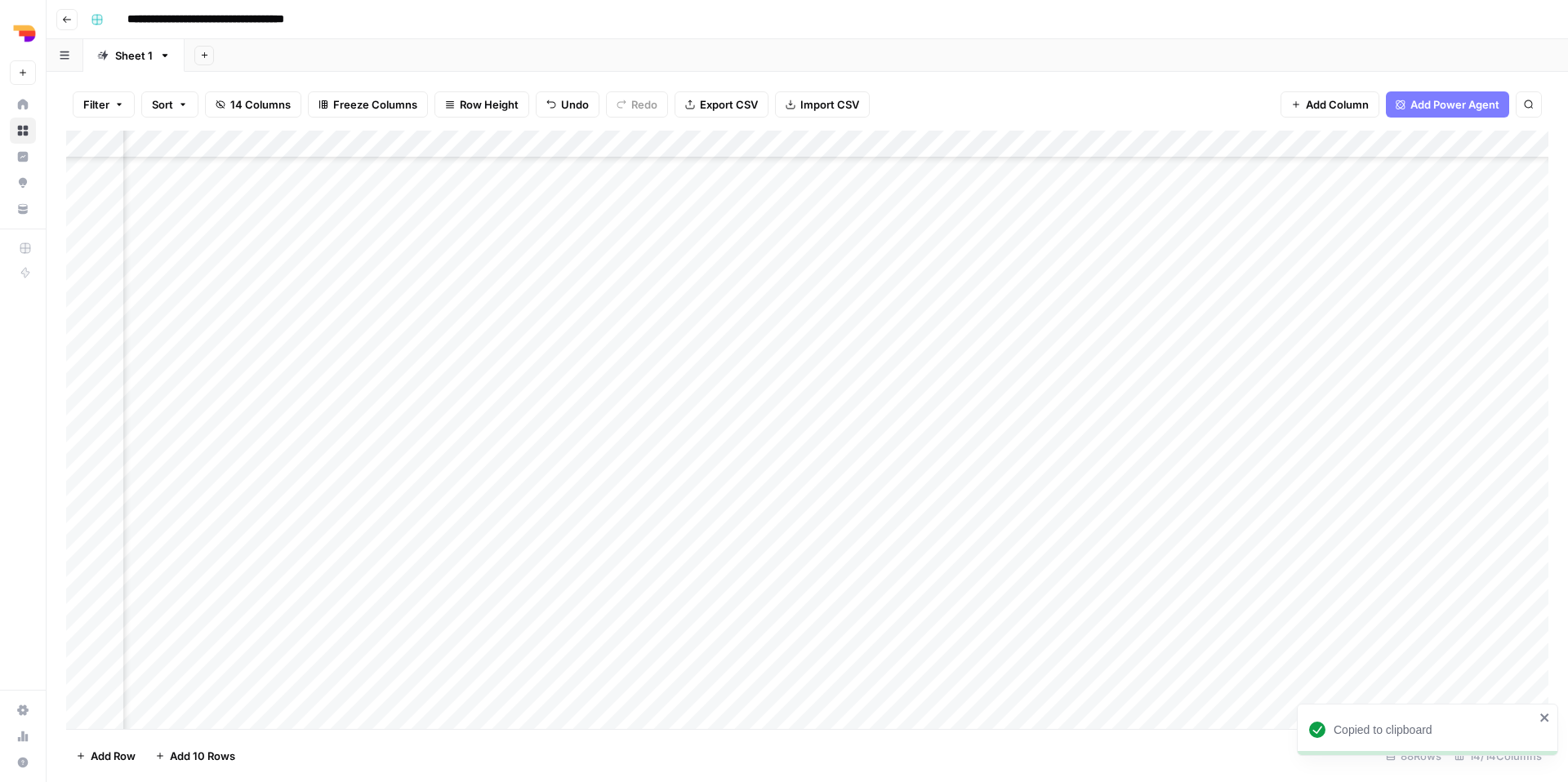
scroll to position [1833, 138]
click at [615, 472] on div "Add Column" at bounding box center [808, 429] width 1482 height 598
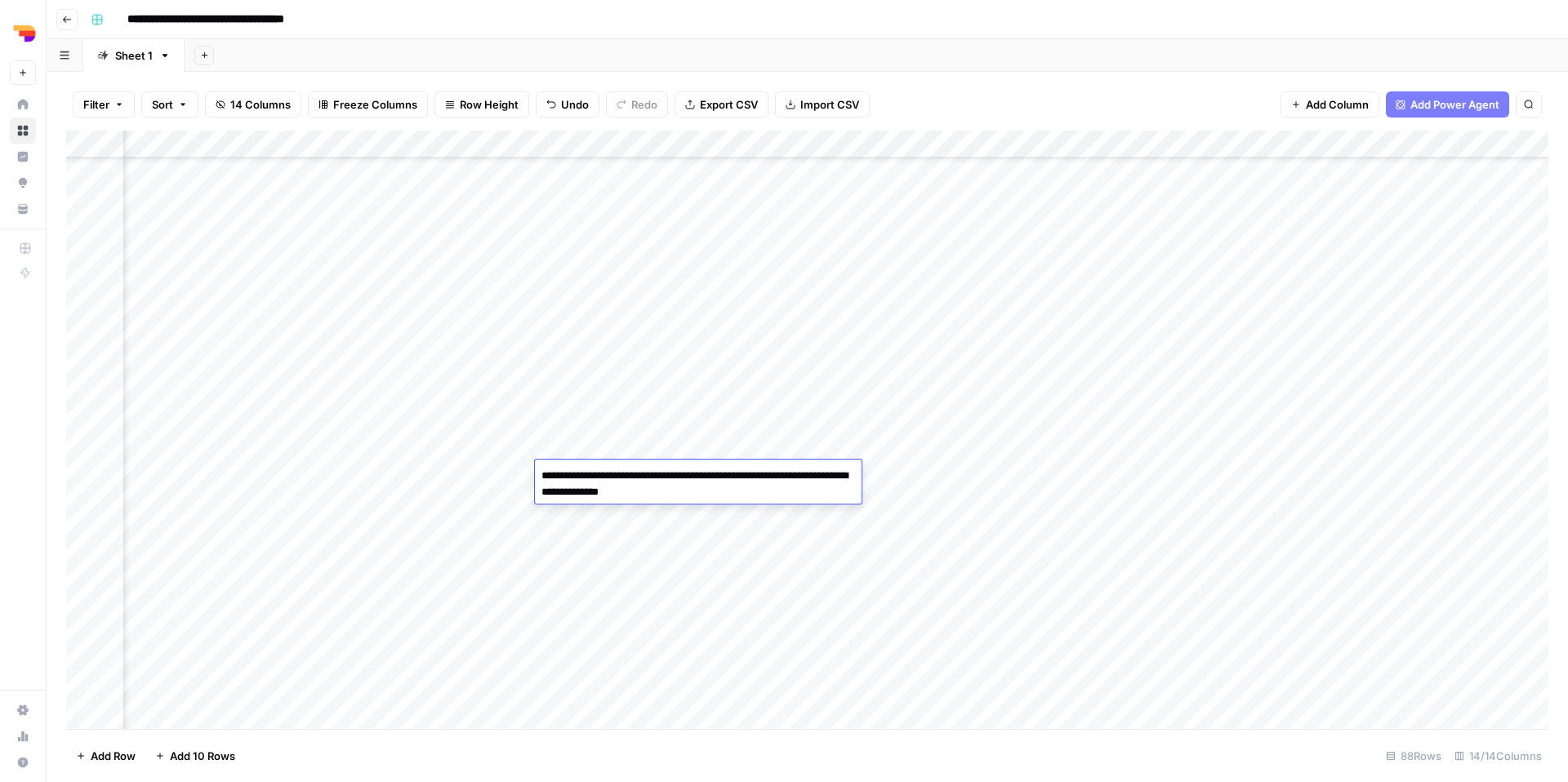
click at [615, 472] on textarea "**********" at bounding box center [698, 492] width 327 height 56
click at [420, 477] on div "Add Column" at bounding box center [808, 429] width 1482 height 598
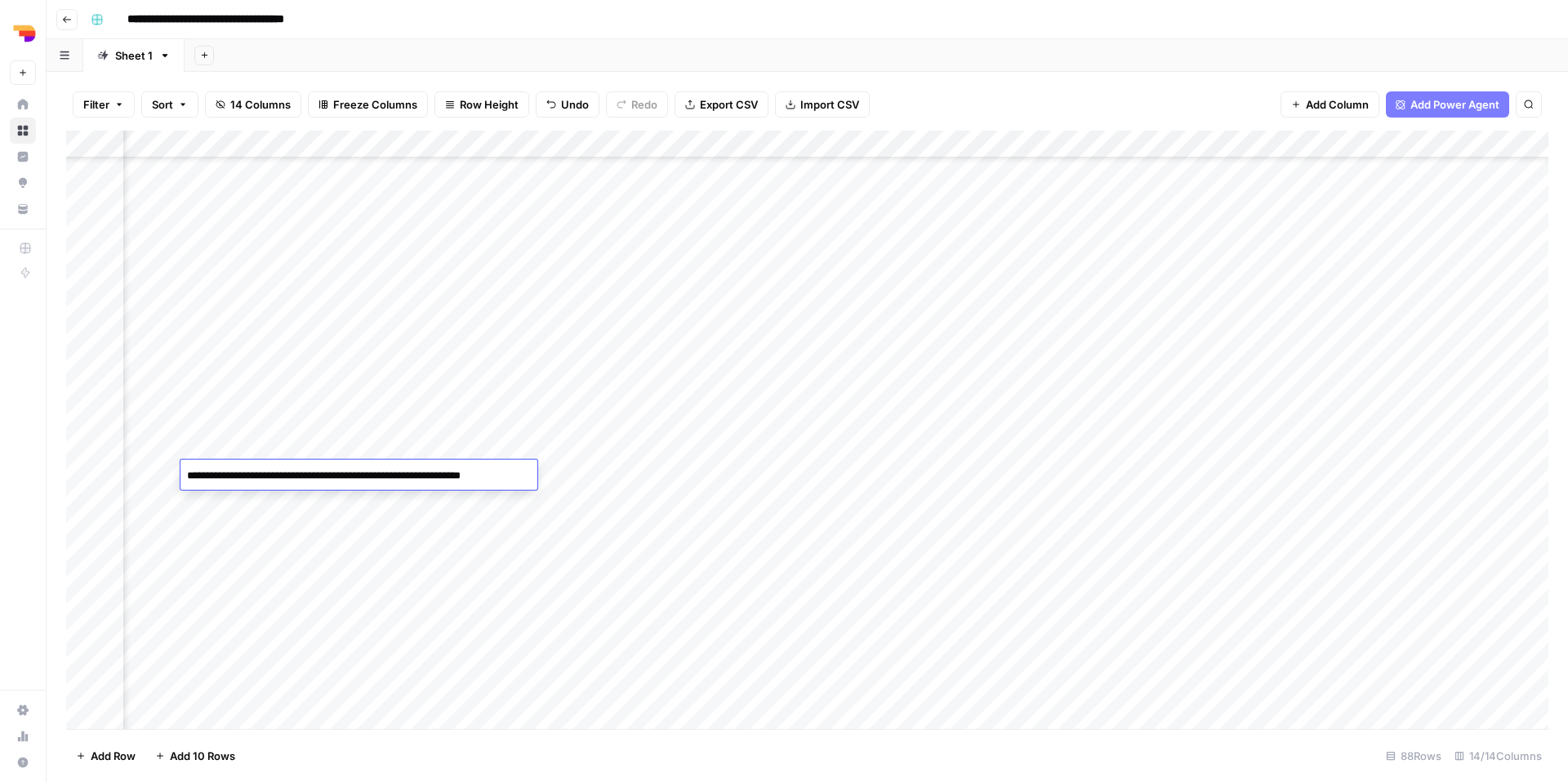
scroll to position [1833, 907]
click at [1299, 469] on div "Add Column" at bounding box center [808, 429] width 1482 height 598
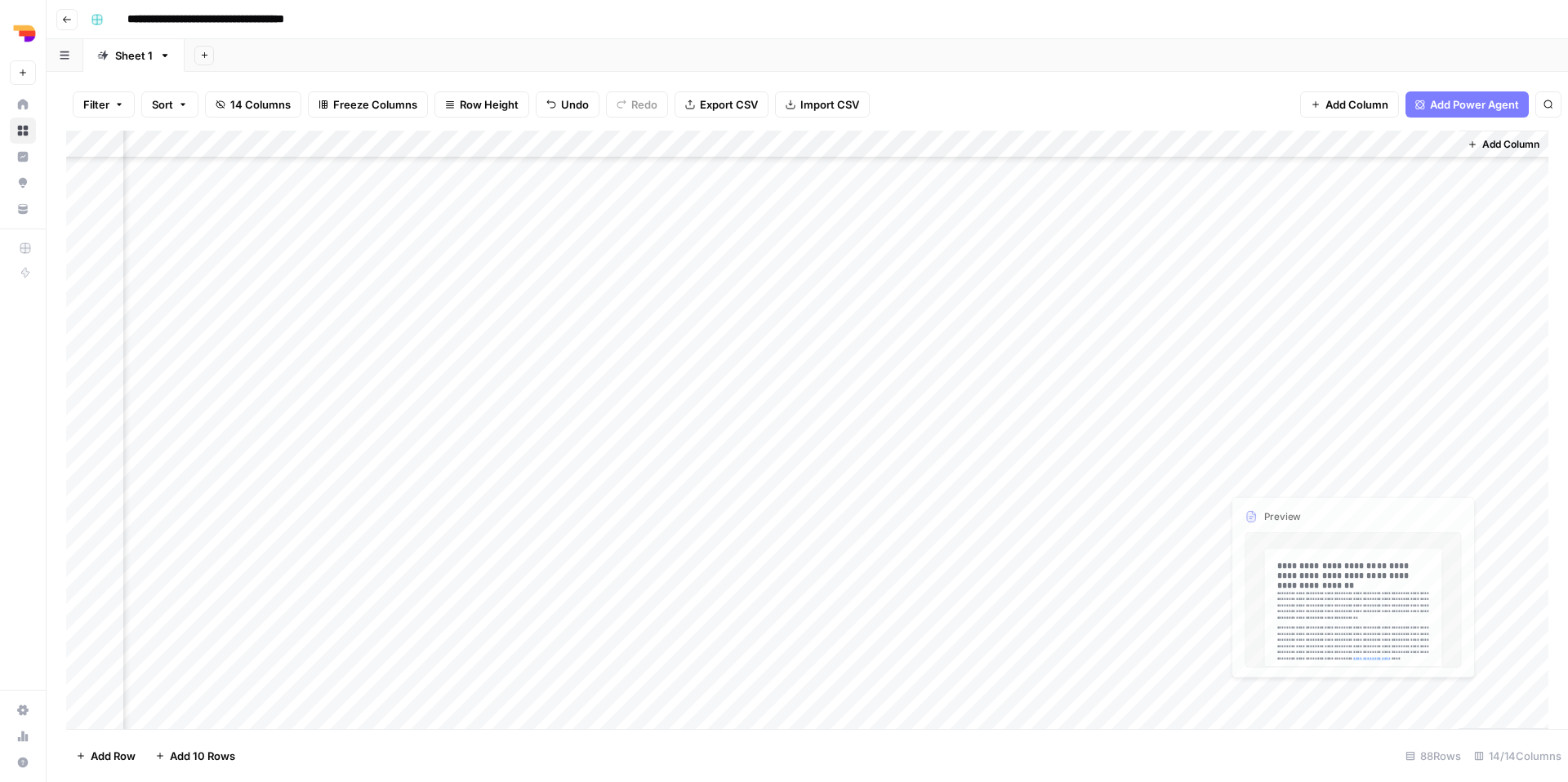
scroll to position [1833, 900]
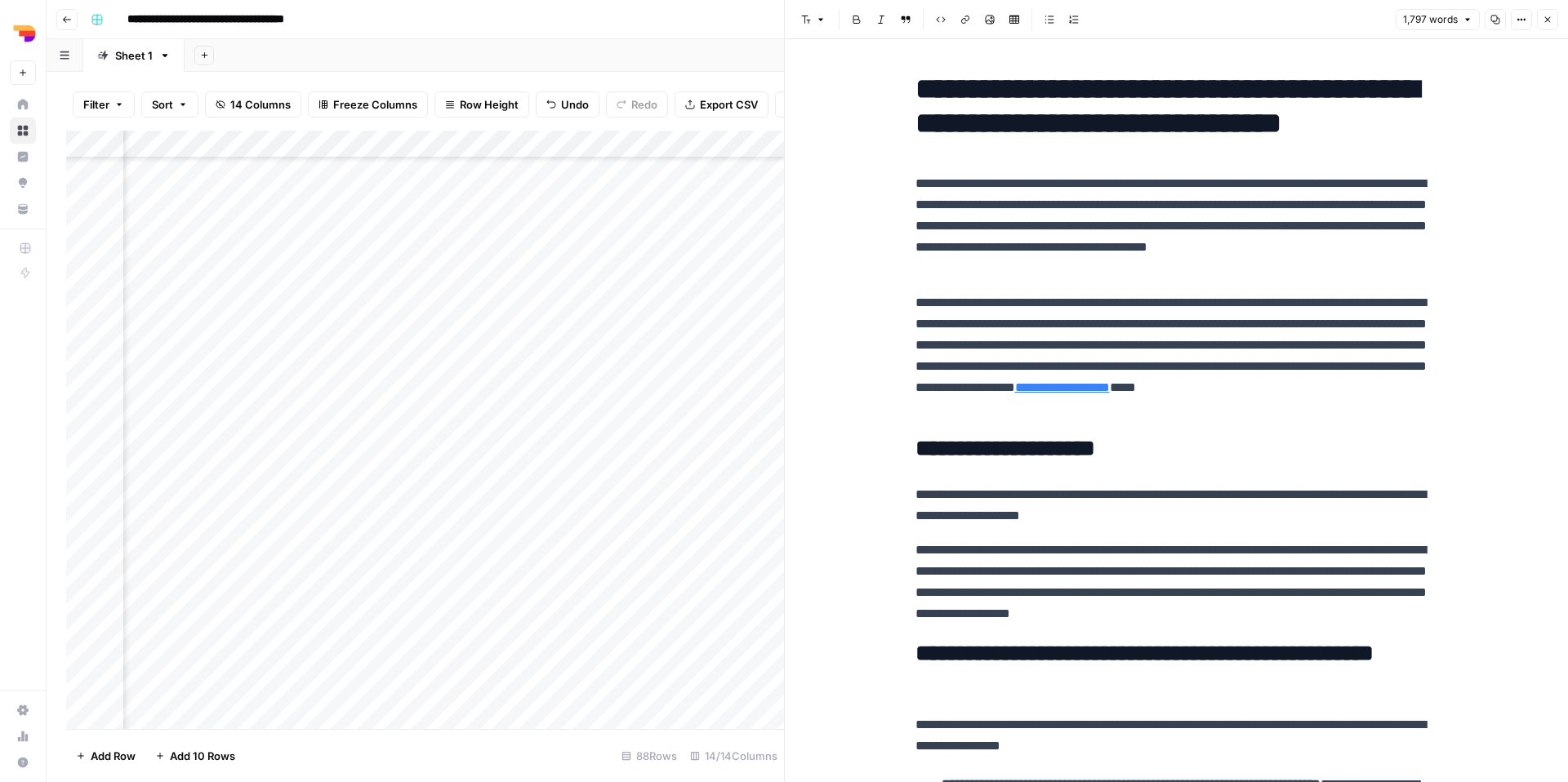
click at [1491, 16] on icon "button" at bounding box center [1496, 19] width 10 height 10
click at [1549, 17] on icon "button" at bounding box center [1548, 19] width 10 height 10
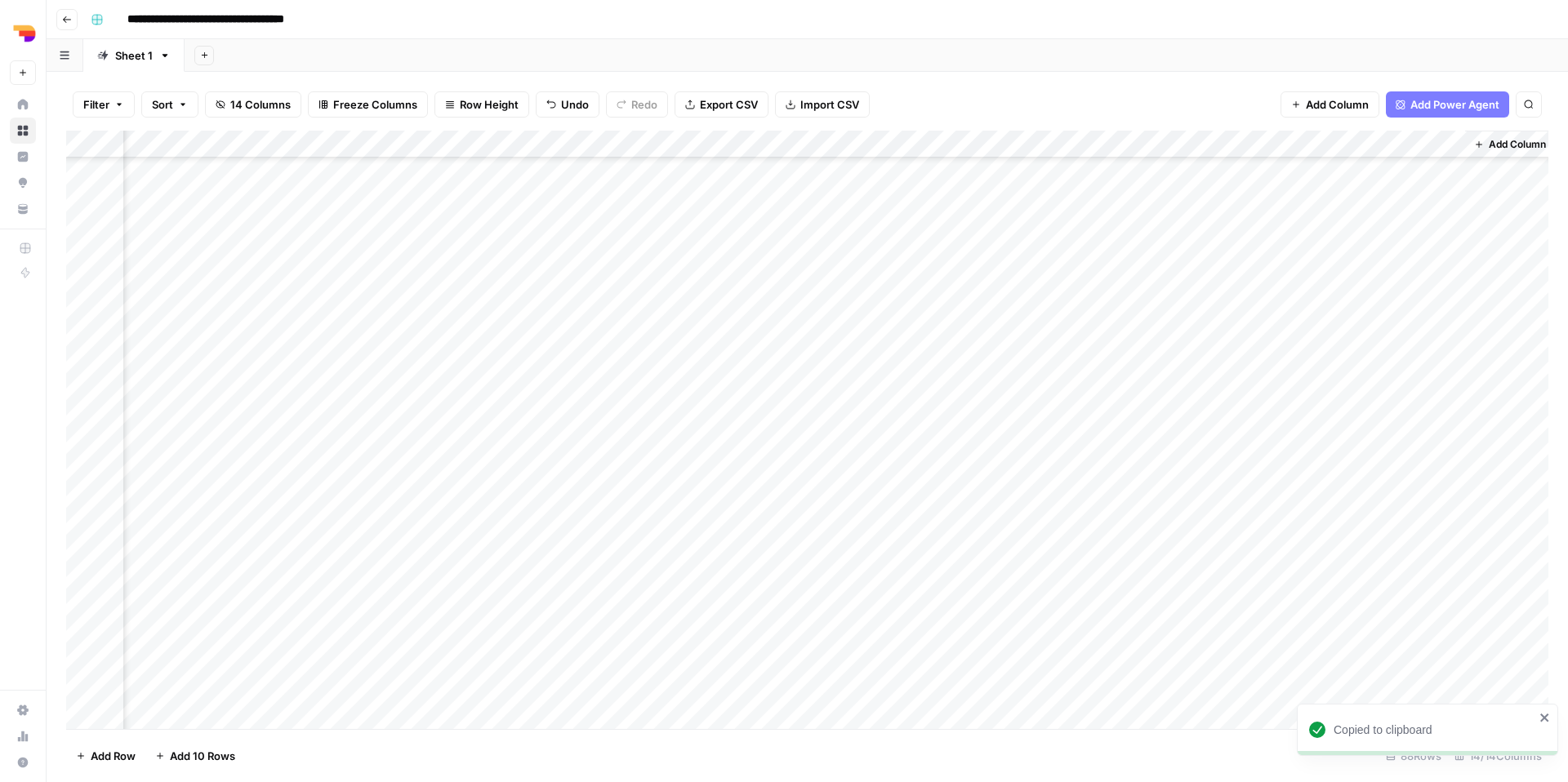
scroll to position [1833, 888]
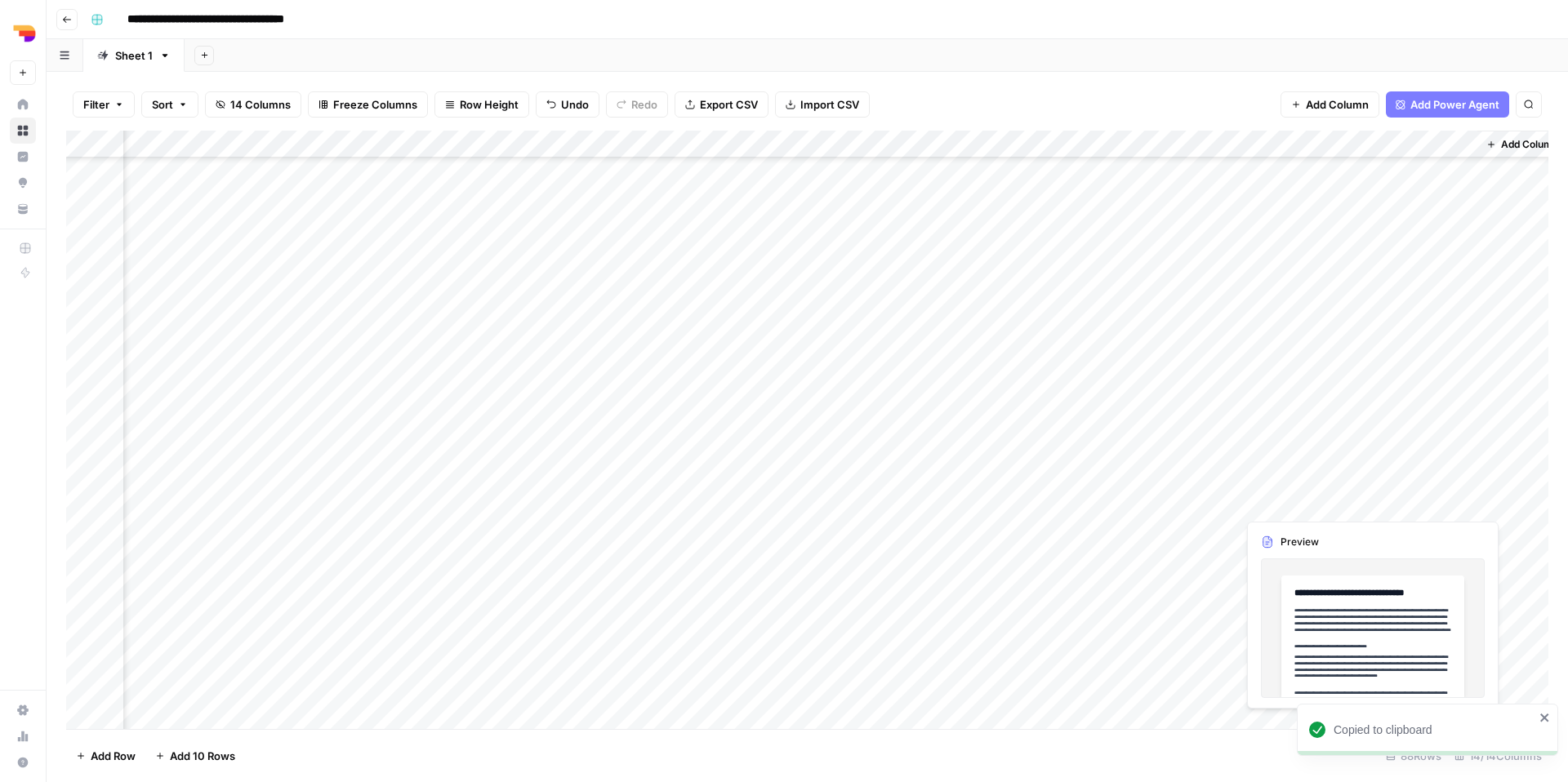
click at [1079, 511] on div "Add Column" at bounding box center [808, 429] width 1482 height 598
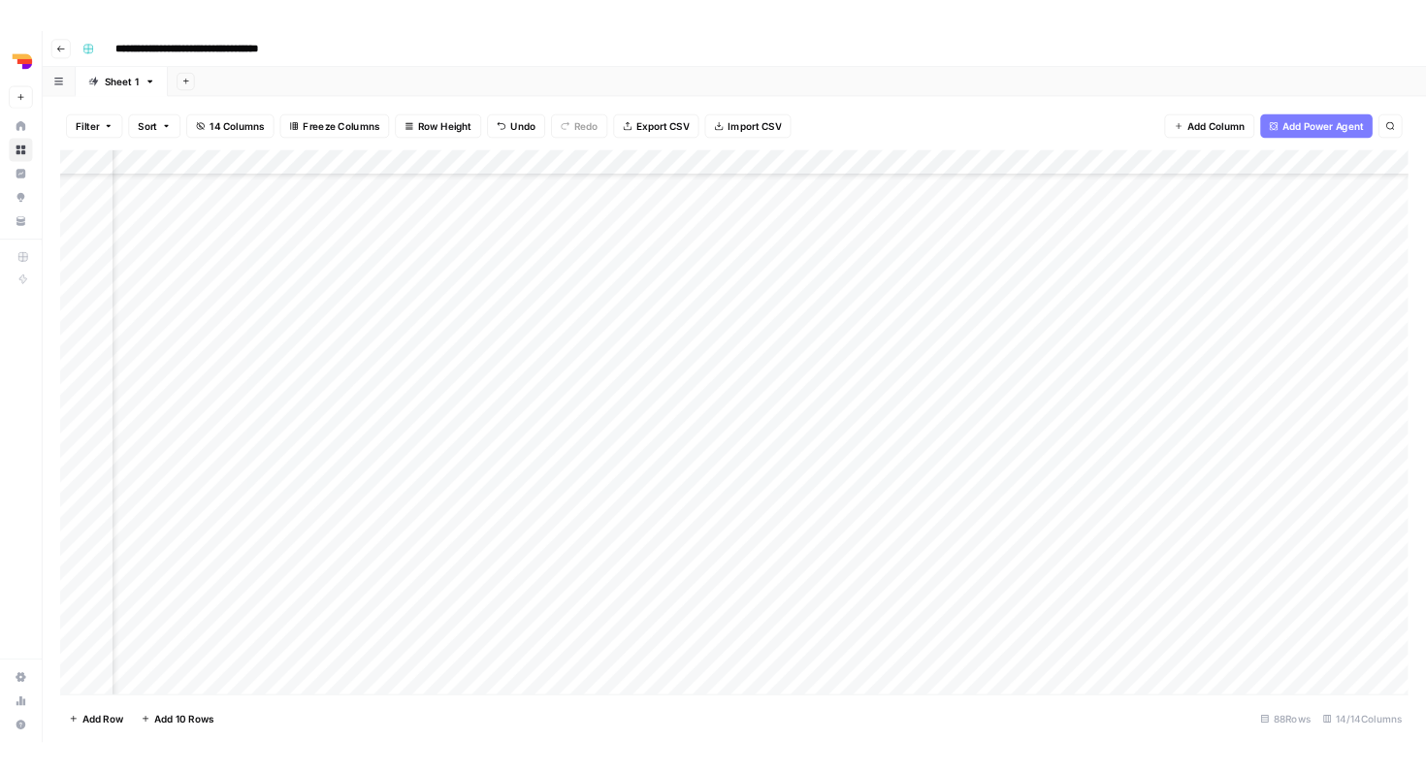
scroll to position [2178, 0]
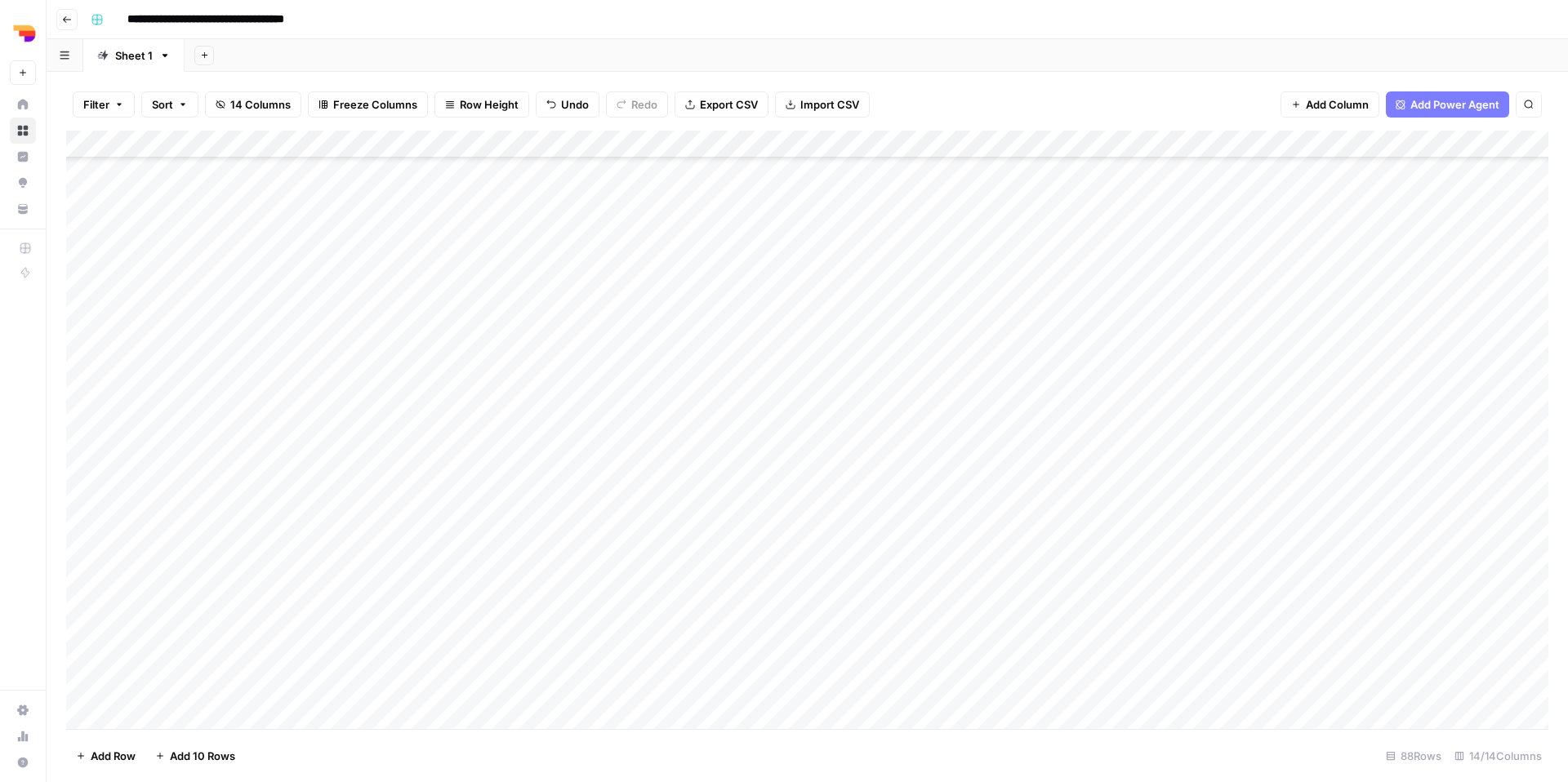
click at [760, 505] on div "Add Column" at bounding box center [808, 429] width 1482 height 598
click at [797, 500] on div "Add Column" at bounding box center [808, 429] width 1482 height 598
click at [797, 500] on textarea "**********" at bounding box center [803, 503] width 261 height 23
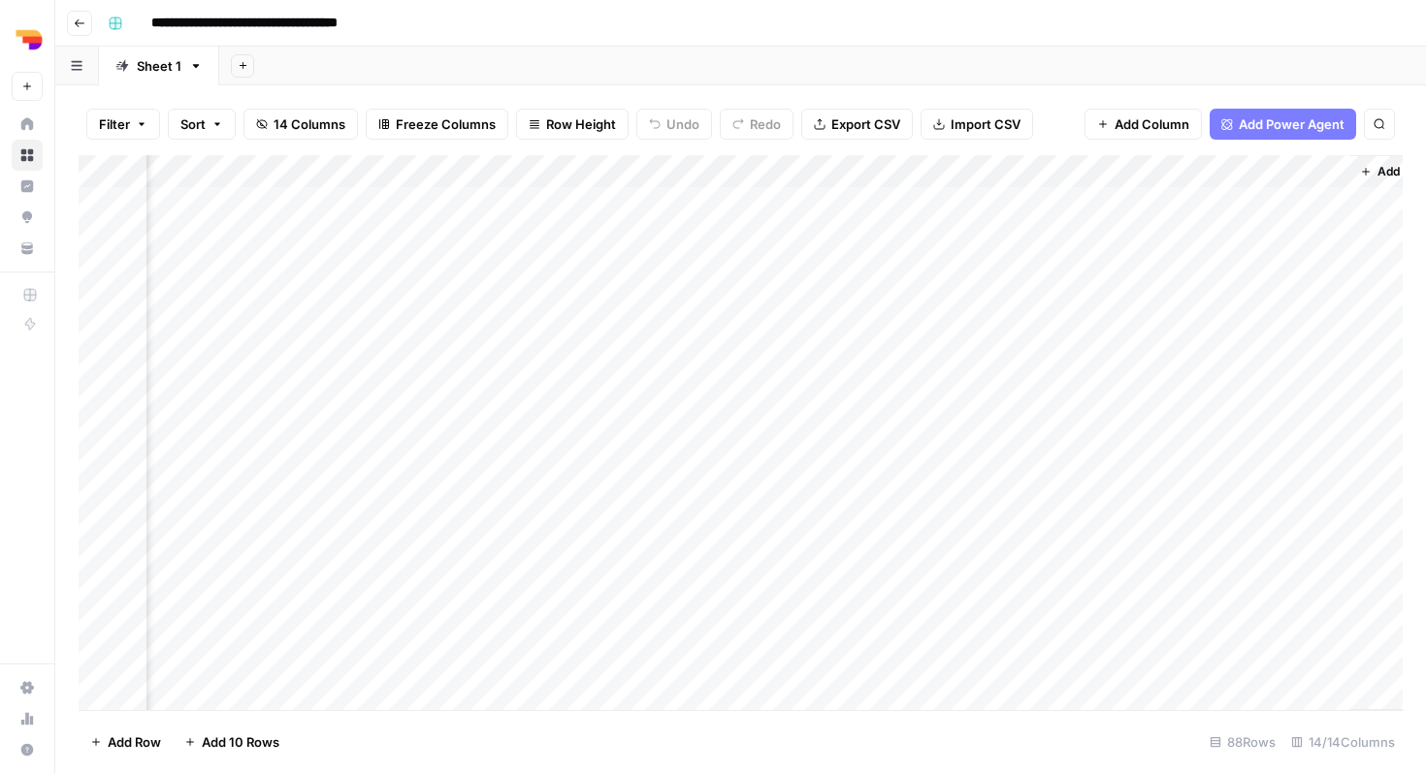
scroll to position [0, 1463]
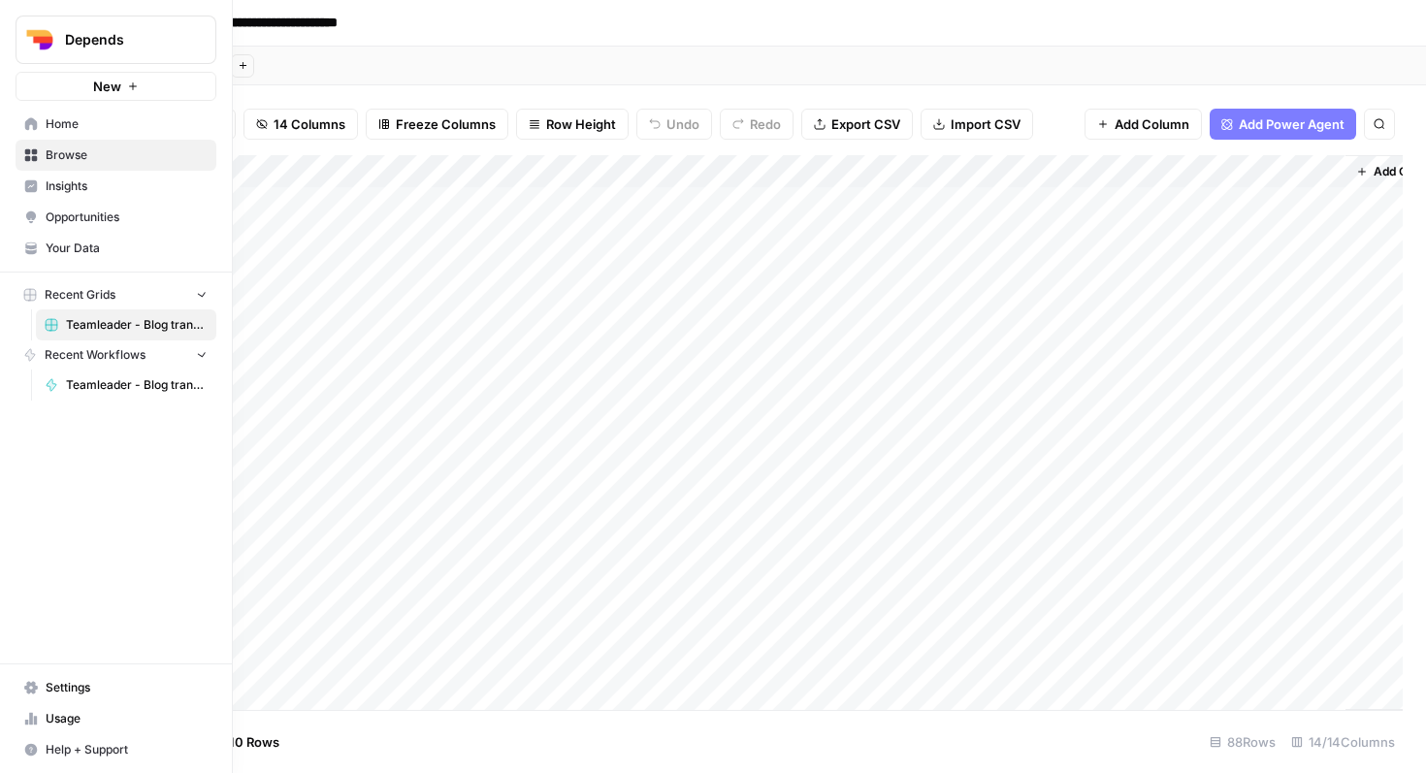
click at [22, 34] on img "Workspace: Depends" at bounding box center [39, 39] width 35 height 35
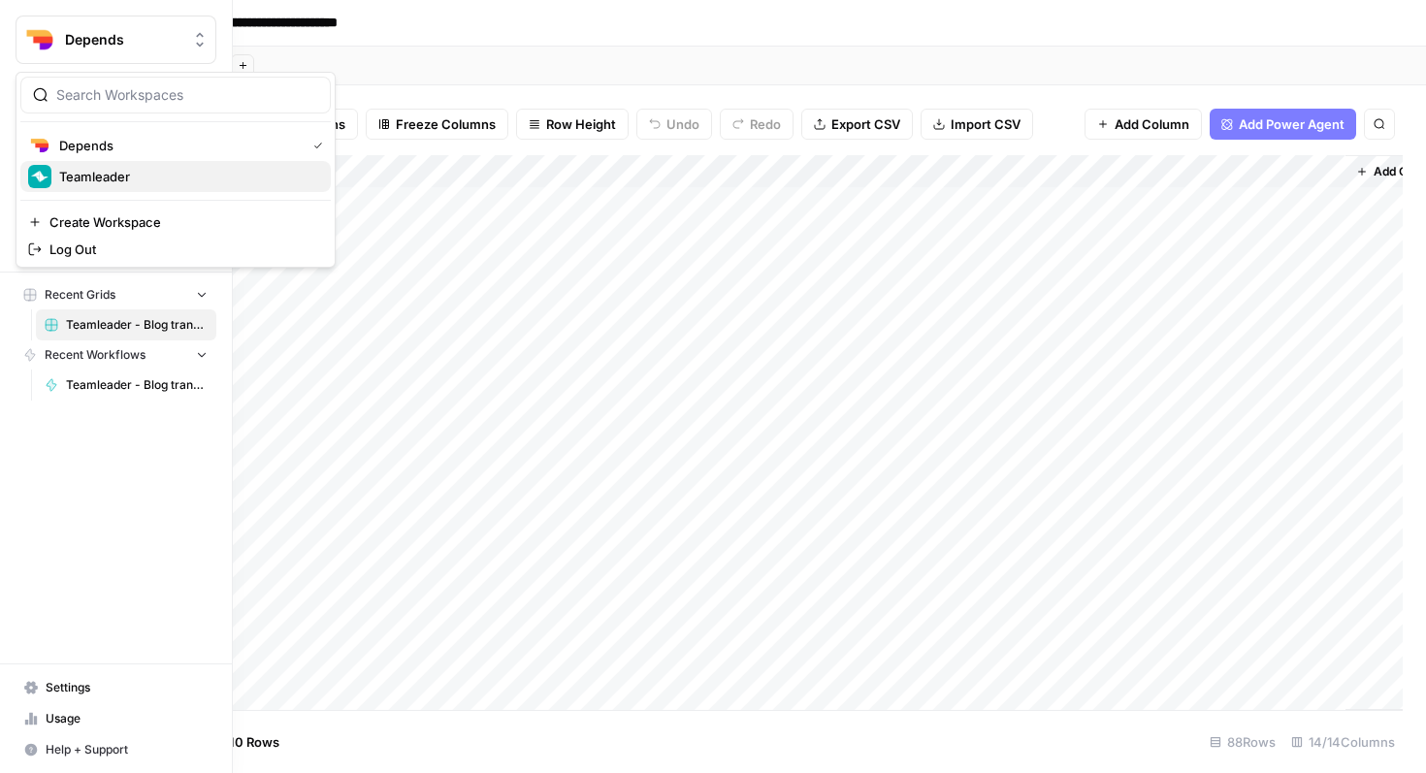
click at [138, 175] on span "Teamleader" at bounding box center [187, 176] width 256 height 19
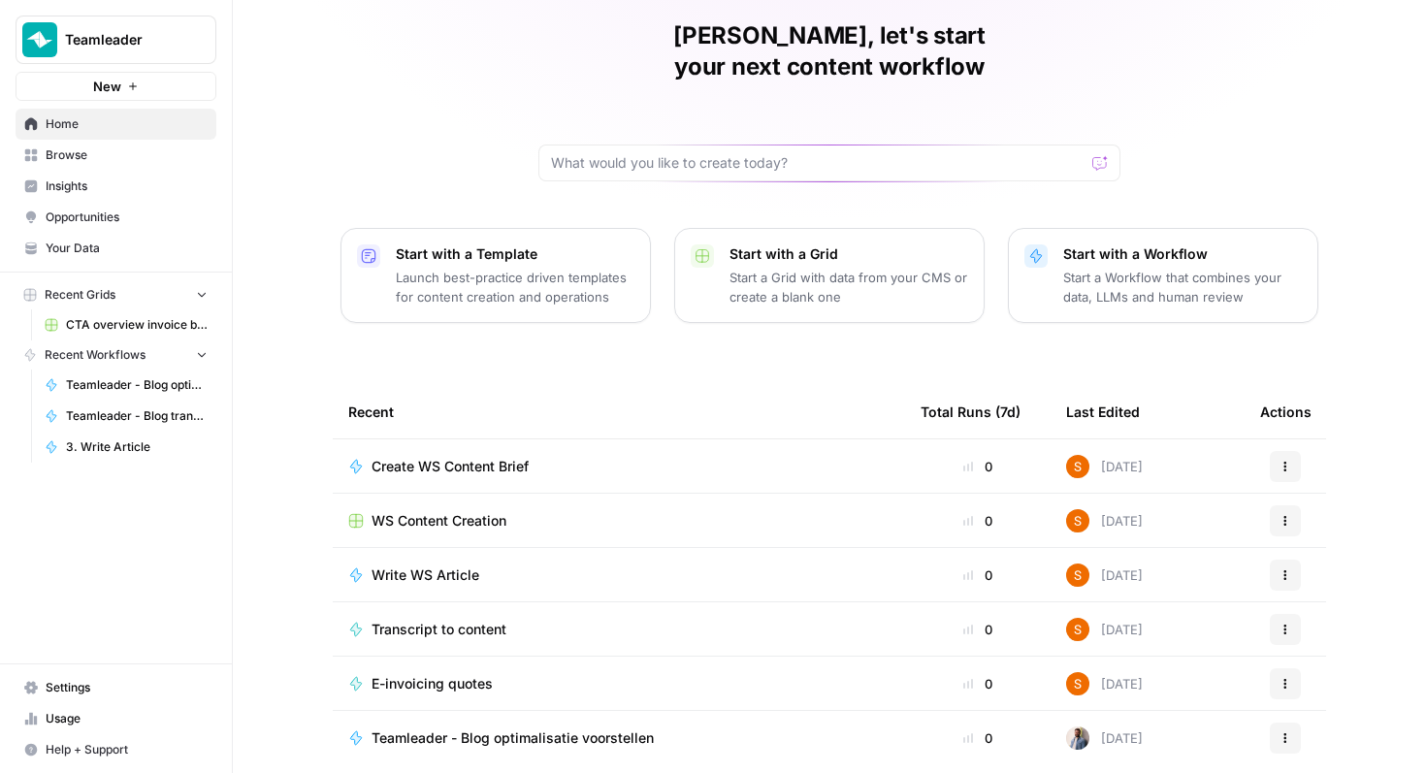
scroll to position [74, 0]
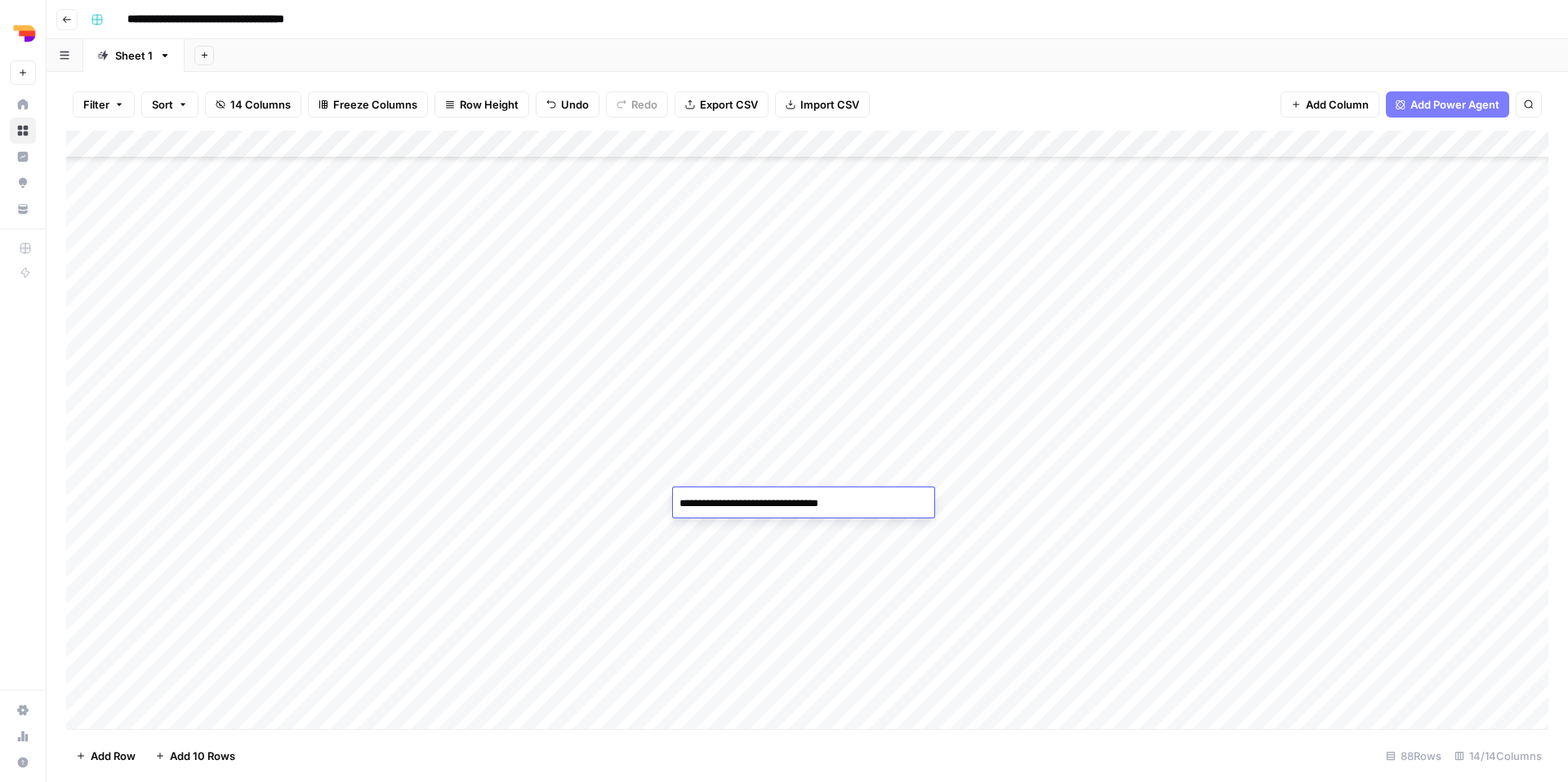
scroll to position [1833, 0]
